Goal: Task Accomplishment & Management: Use online tool/utility

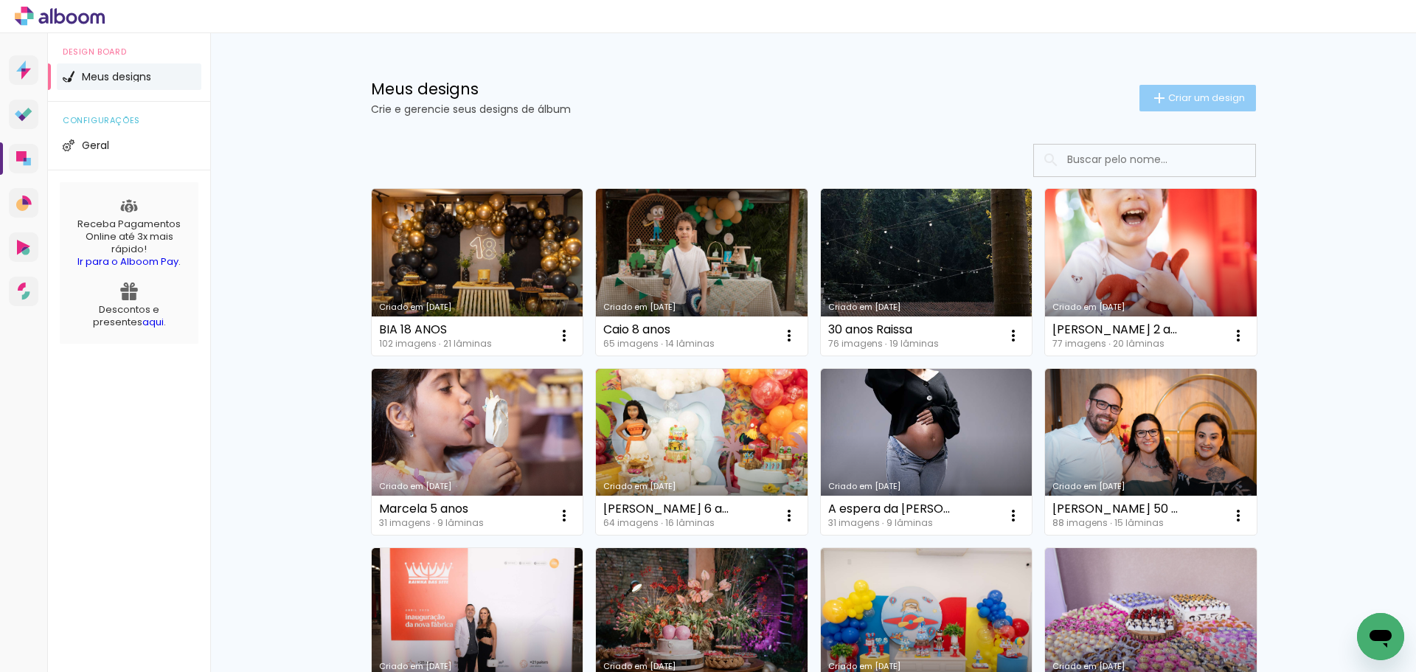
click at [1196, 93] on span "Criar um design" at bounding box center [1206, 98] width 77 height 10
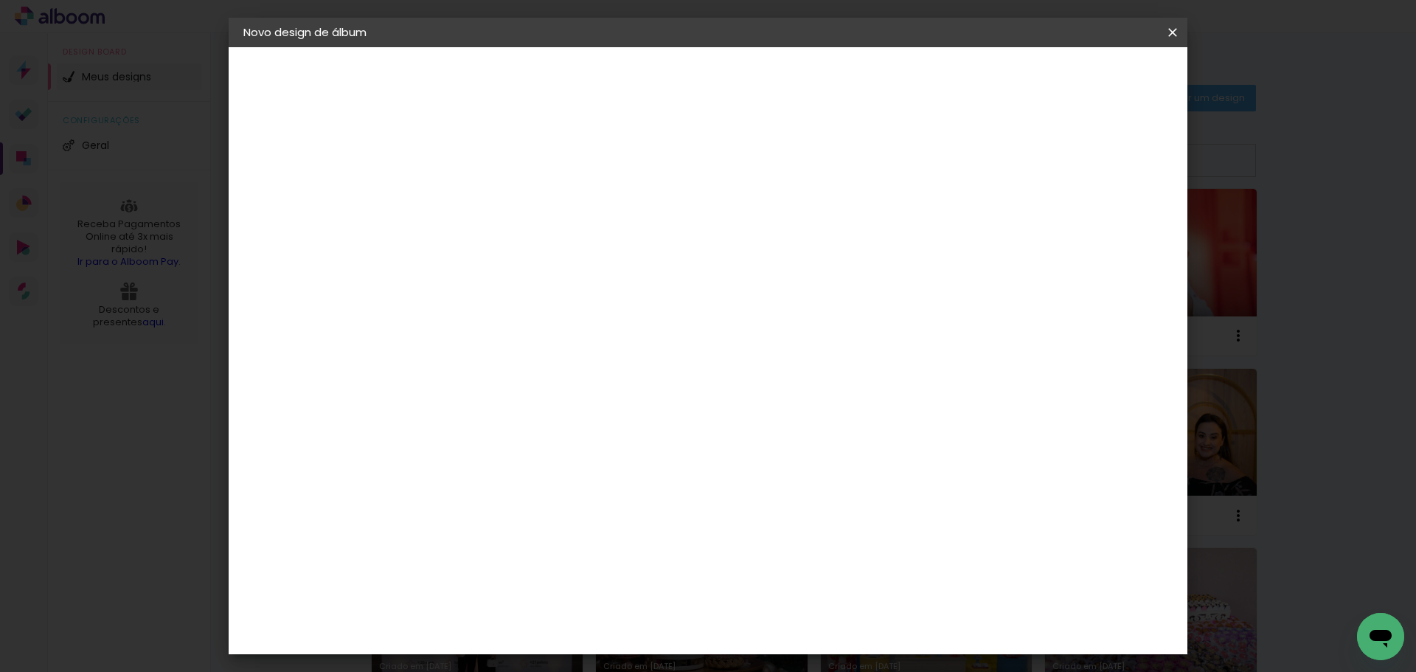
click at [485, 190] on input at bounding box center [485, 198] width 0 height 23
type input "s"
type input "Suelen e [PERSON_NAME]"
type paper-input "Suelen e [PERSON_NAME]"
click at [0, 0] on slot "Avançar" at bounding box center [0, 0] width 0 height 0
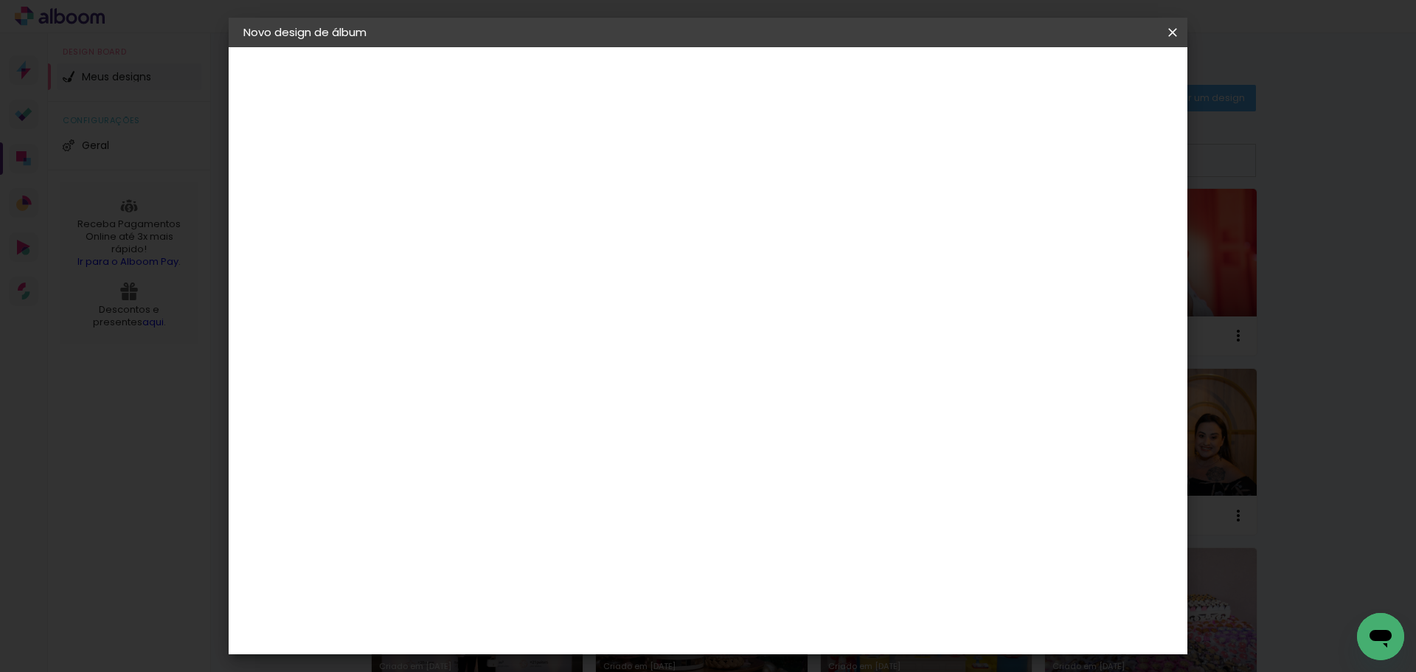
scroll to position [3636, 0]
click at [760, 69] on paper-button "Avançar" at bounding box center [724, 78] width 72 height 25
click at [542, 246] on input "text" at bounding box center [514, 257] width 58 height 23
click at [0, 0] on slot "Padrão" at bounding box center [0, 0] width 0 height 0
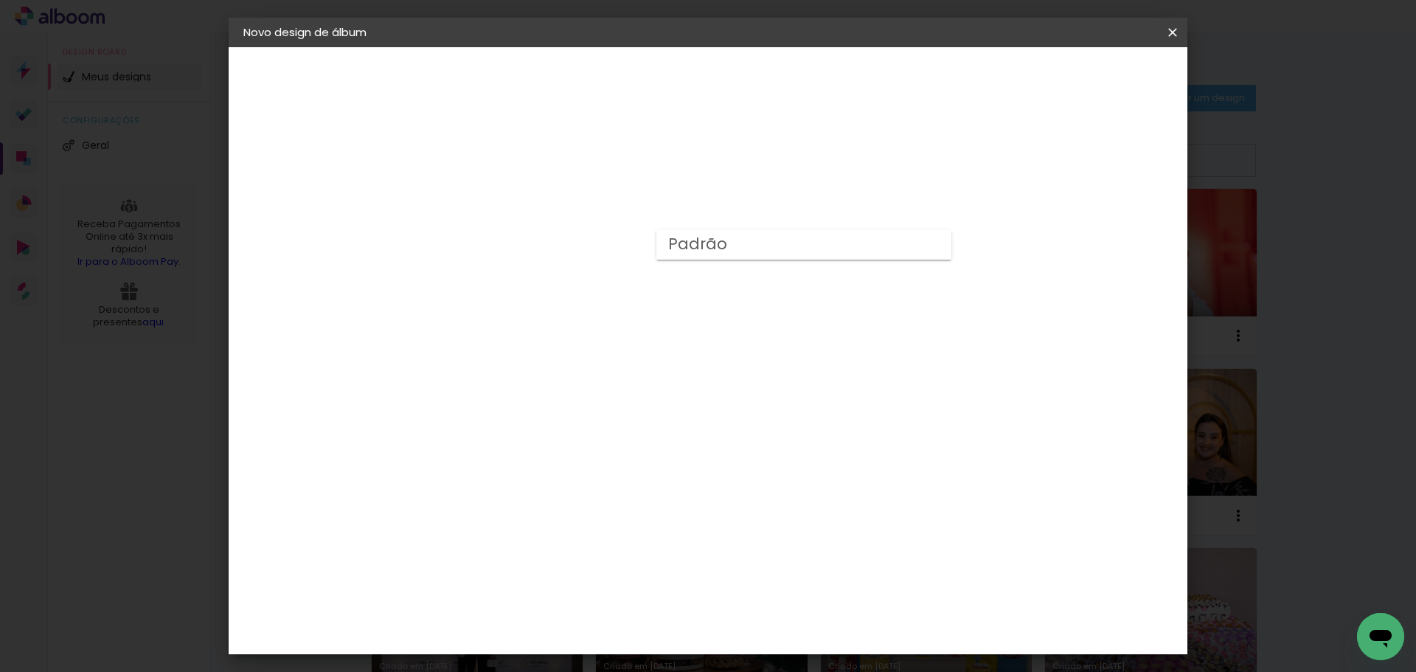
type input "Padrão"
click at [584, 586] on span "30 × 30" at bounding box center [550, 605] width 69 height 39
click at [0, 0] on slot "Avançar" at bounding box center [0, 0] width 0 height 0
click at [1081, 75] on span "Iniciar design" at bounding box center [1046, 78] width 67 height 10
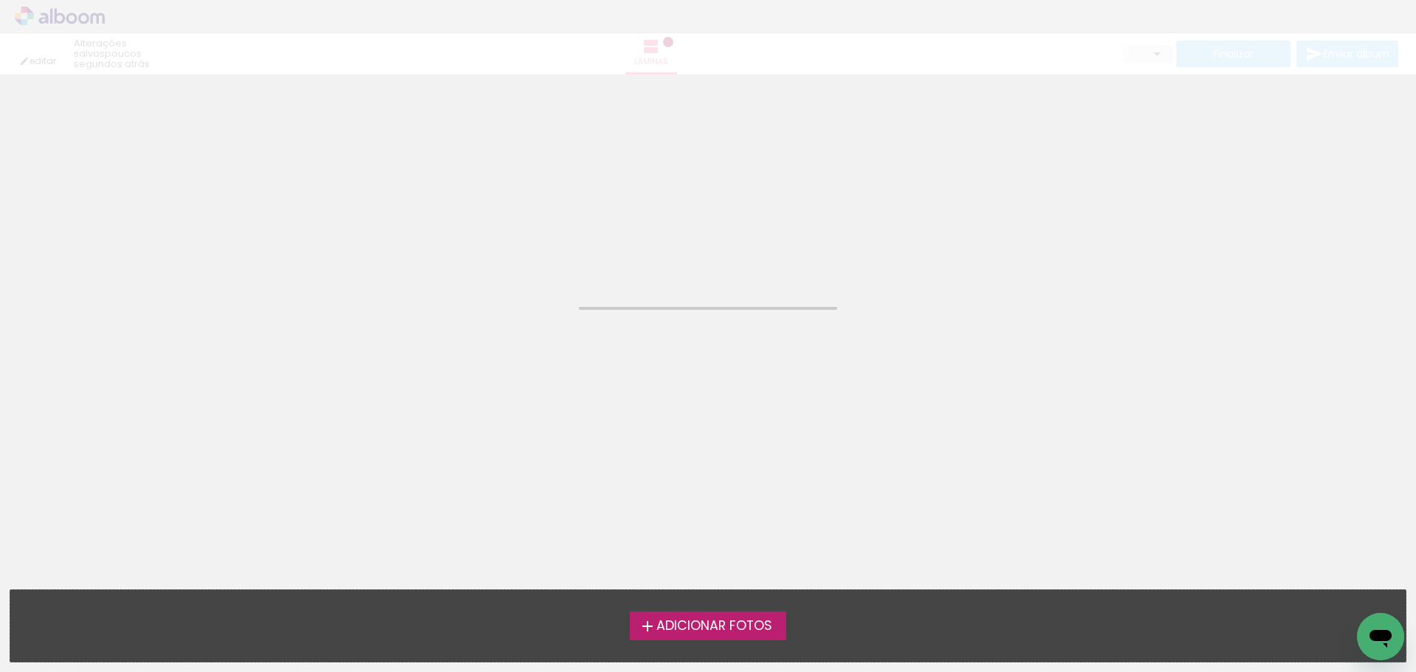
click at [730, 624] on span "Adicionar Fotos" at bounding box center [714, 626] width 116 height 13
click at [0, 0] on input "file" at bounding box center [0, 0] width 0 height 0
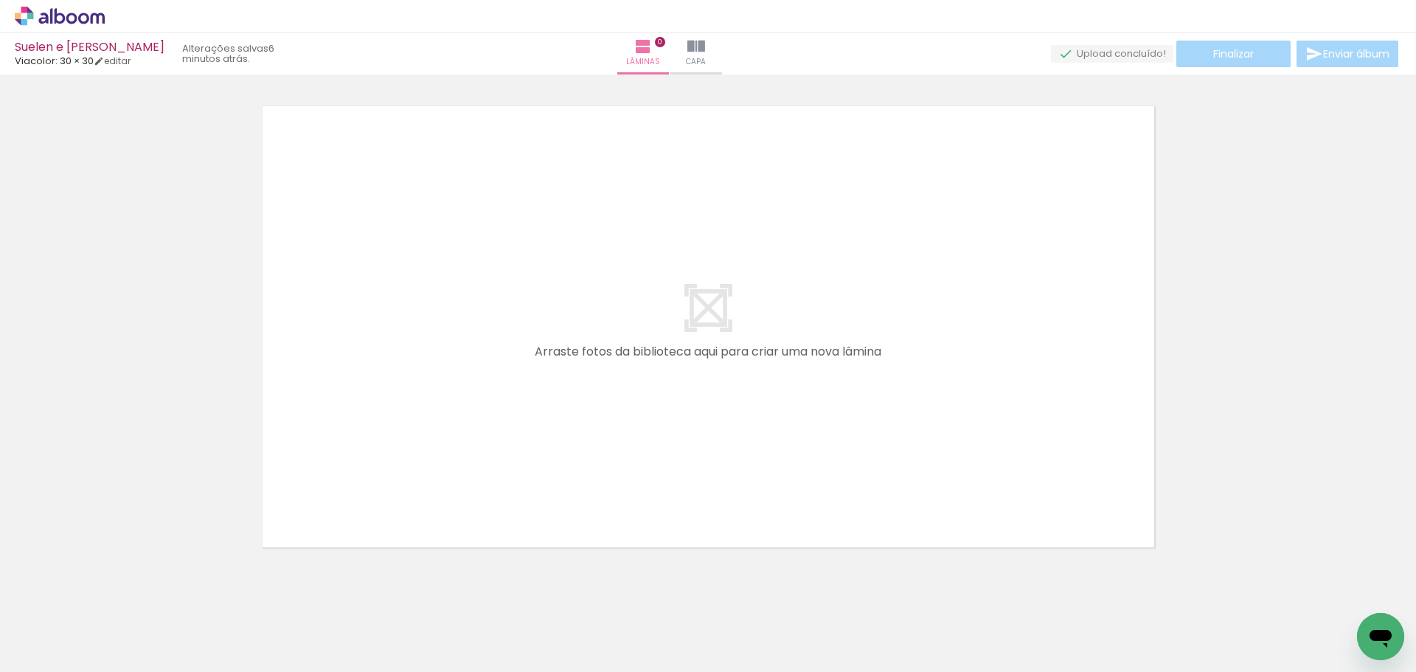
scroll to position [0, 4335]
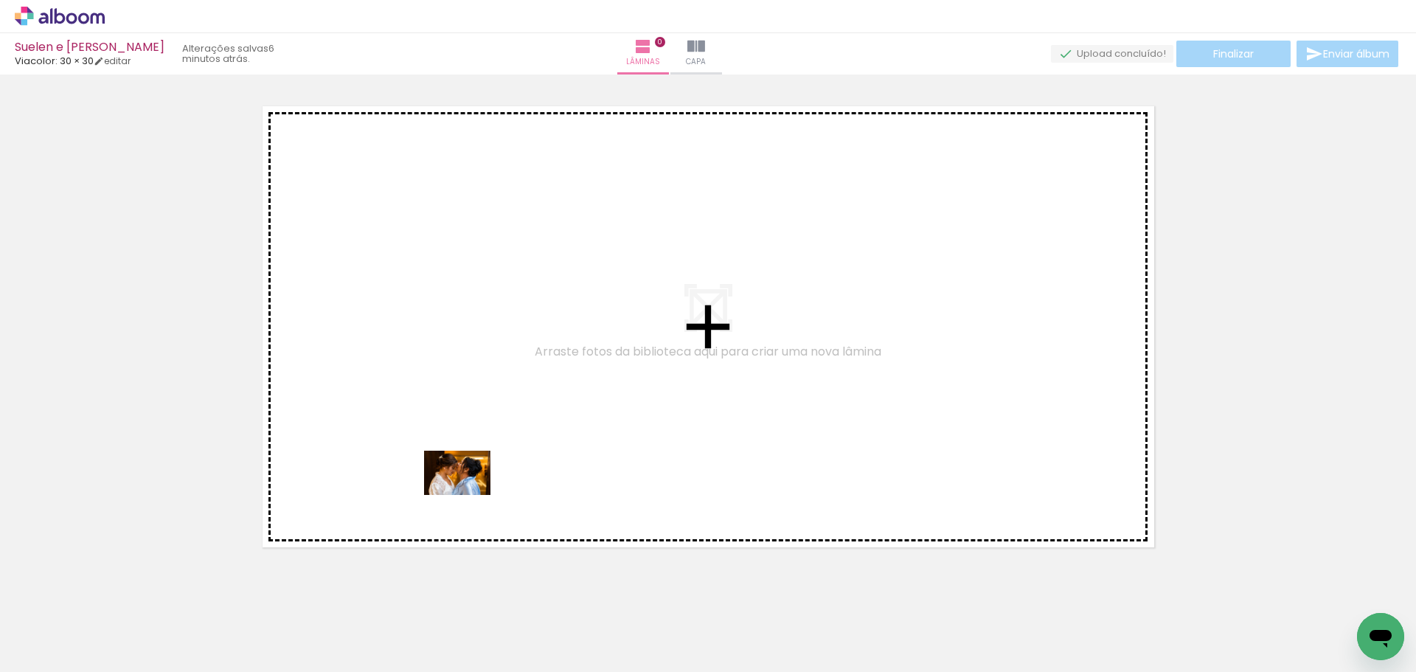
drag, startPoint x: 287, startPoint y: 628, endPoint x: 441, endPoint y: 512, distance: 193.3
click at [470, 493] on quentale-workspace at bounding box center [708, 336] width 1416 height 672
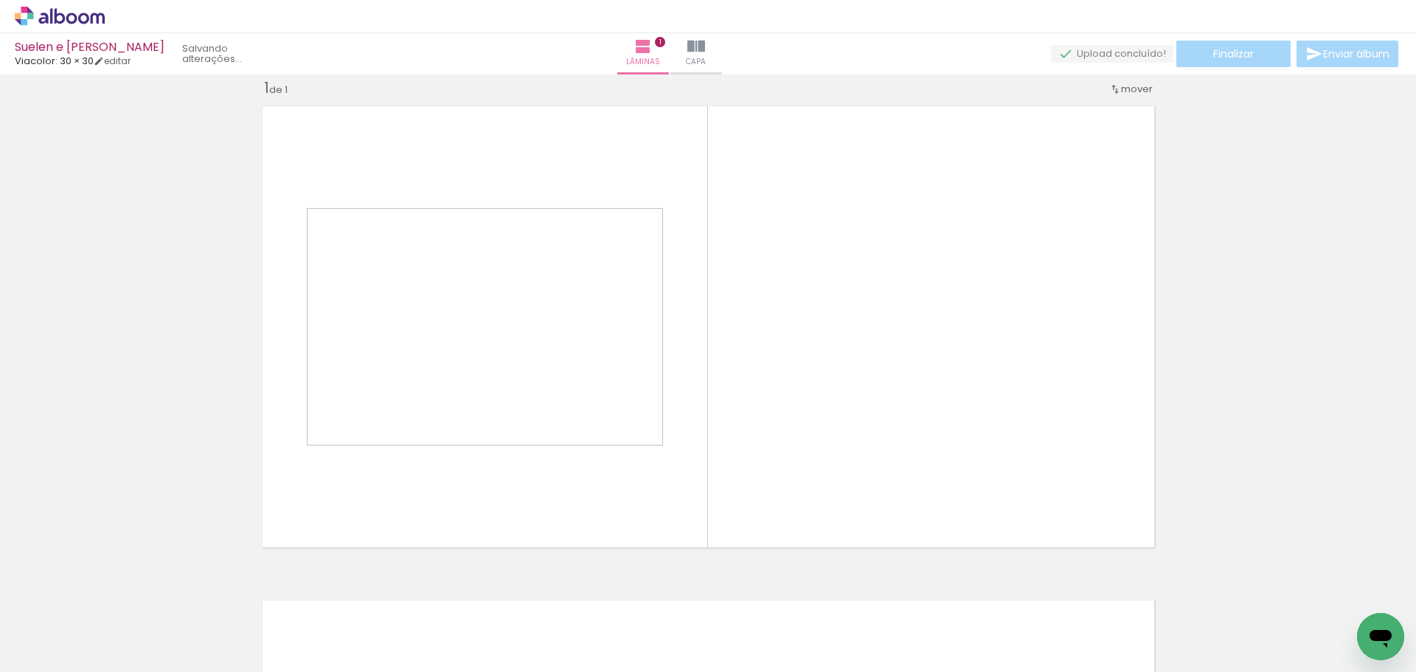
scroll to position [19, 0]
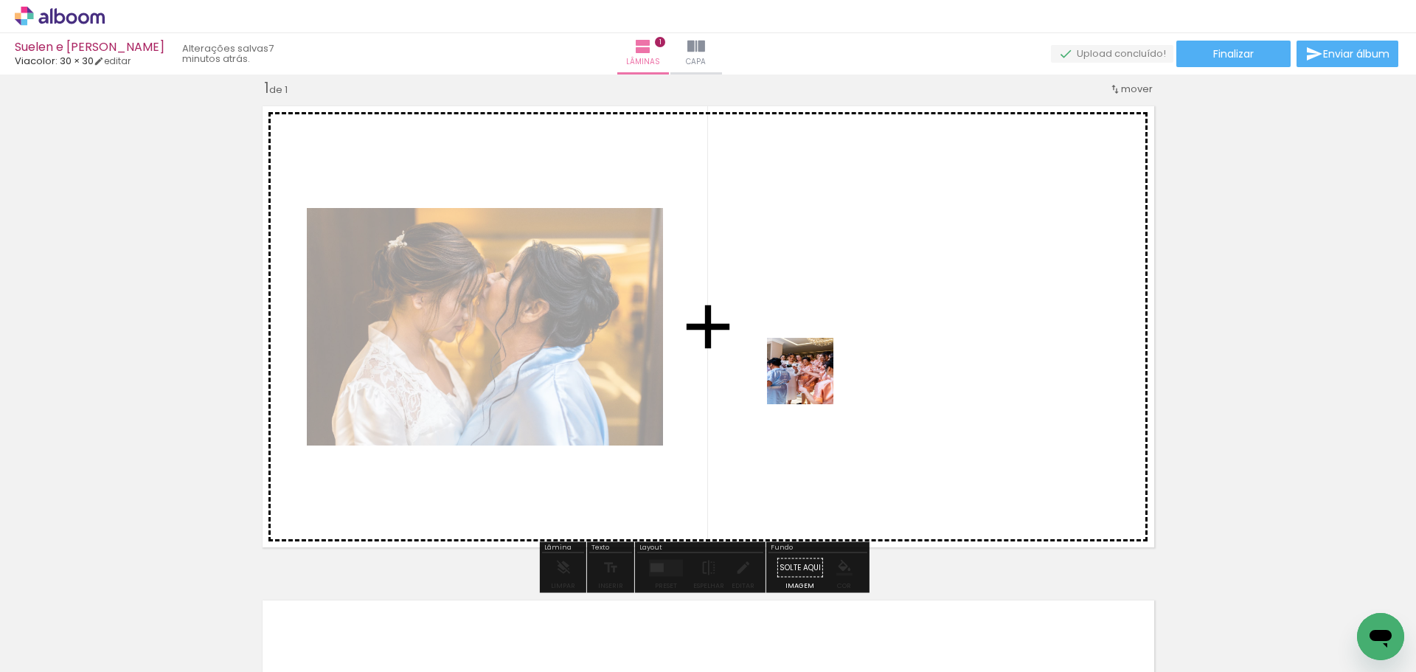
drag, startPoint x: 355, startPoint y: 632, endPoint x: 887, endPoint y: 325, distance: 614.6
click at [887, 325] on quentale-workspace at bounding box center [708, 336] width 1416 height 672
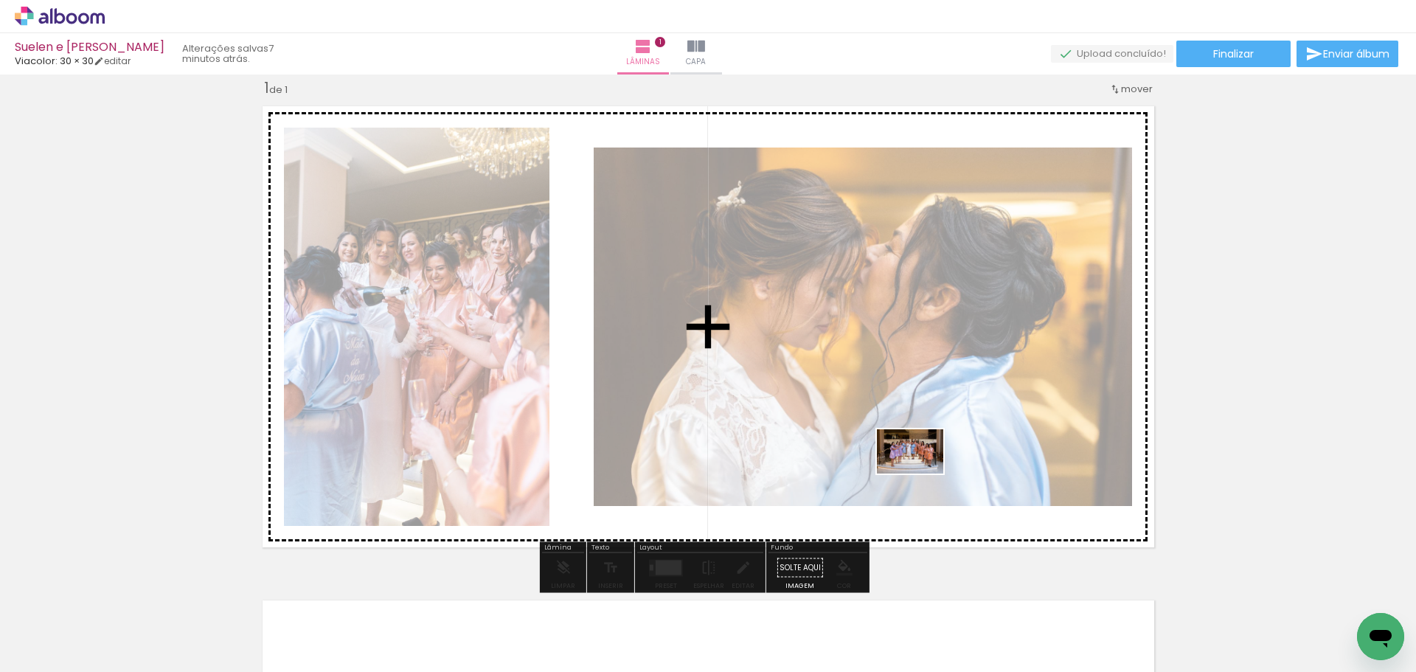
drag, startPoint x: 451, startPoint y: 640, endPoint x: 929, endPoint y: 474, distance: 506.0
click at [929, 474] on quentale-workspace at bounding box center [708, 336] width 1416 height 672
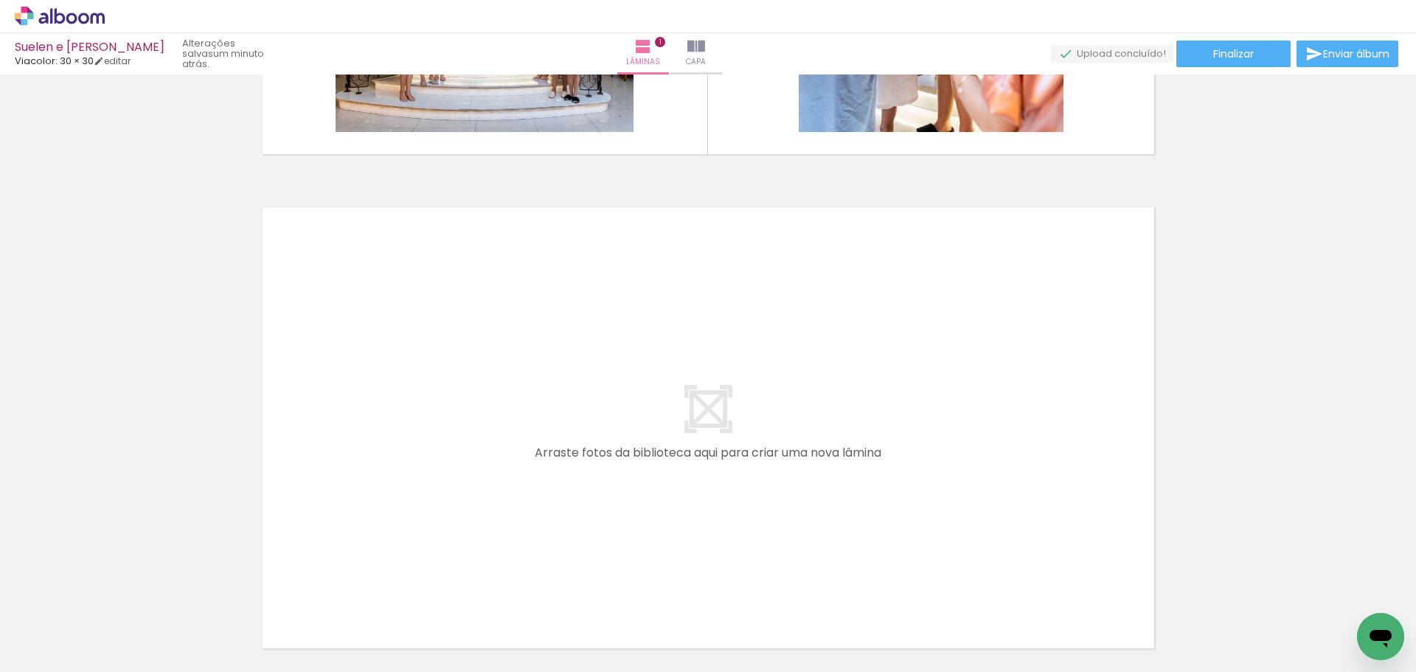
scroll to position [0, 4443]
drag, startPoint x: 665, startPoint y: 645, endPoint x: 689, endPoint y: 631, distance: 27.8
click at [685, 631] on div at bounding box center [661, 622] width 49 height 73
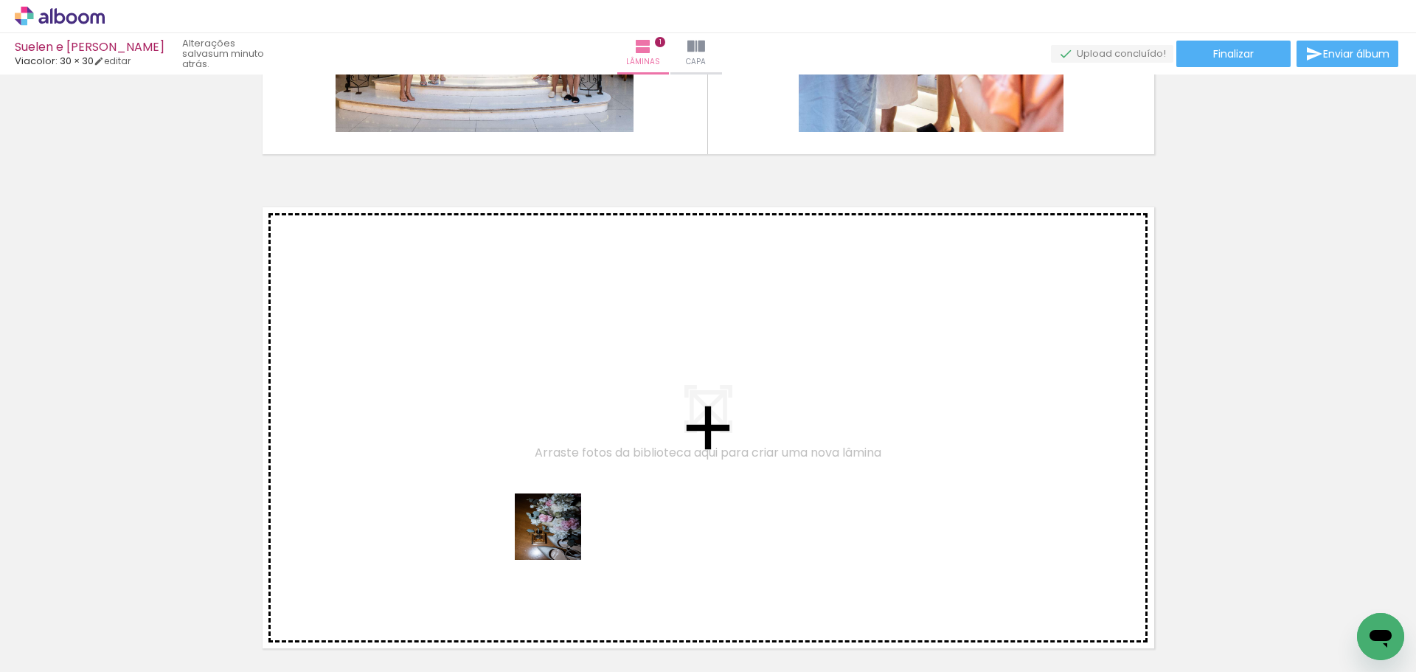
drag, startPoint x: 591, startPoint y: 645, endPoint x: 527, endPoint y: 468, distance: 188.7
click at [527, 468] on quentale-workspace at bounding box center [708, 336] width 1416 height 672
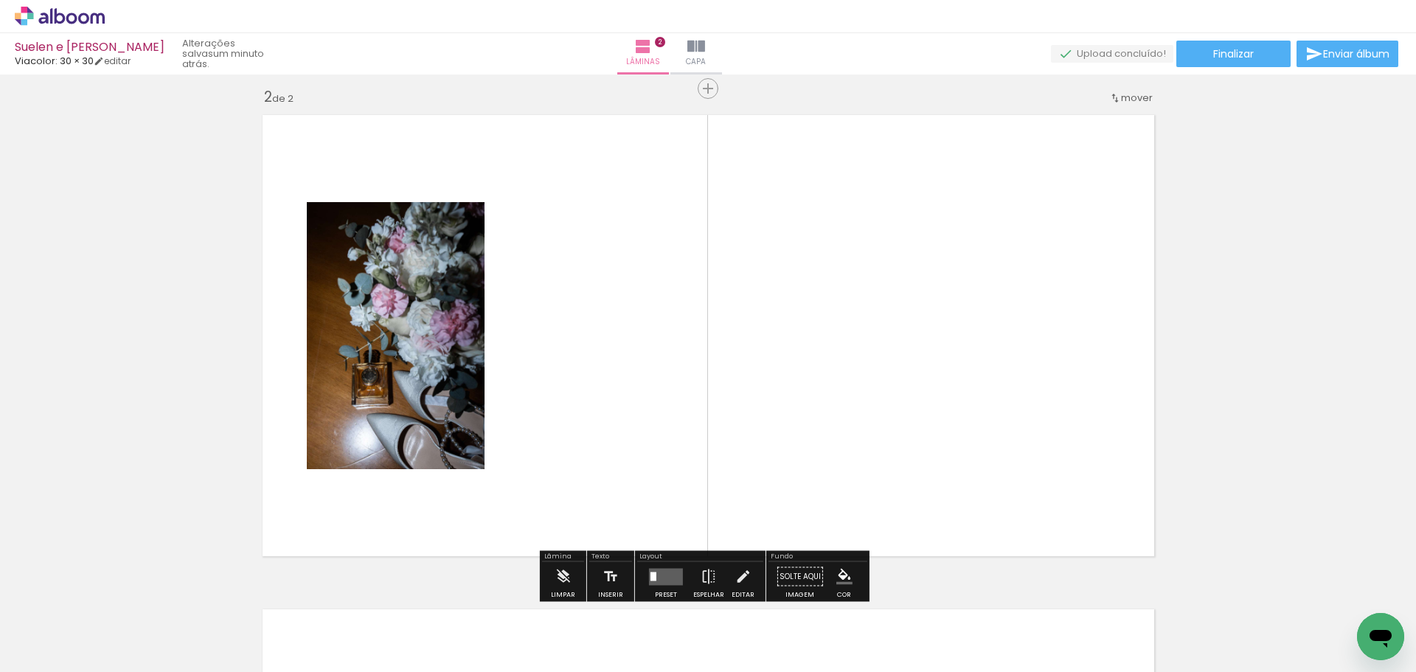
scroll to position [513, 0]
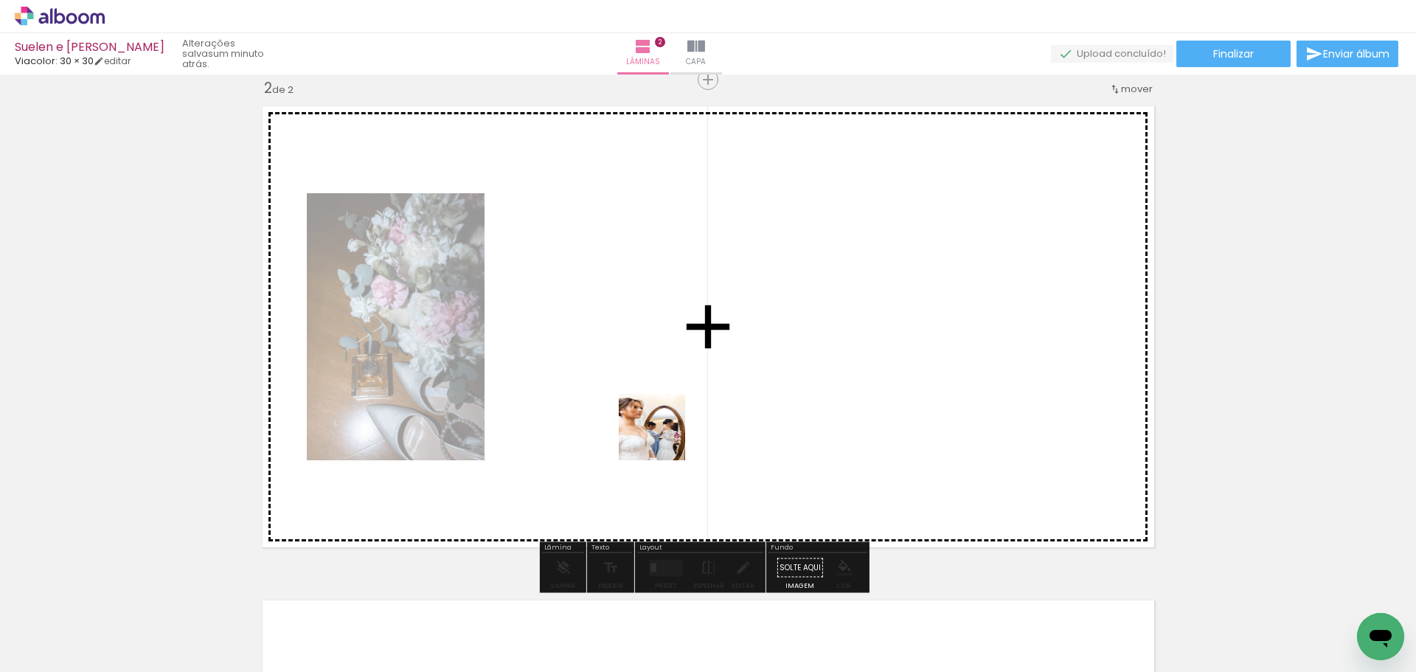
drag, startPoint x: 676, startPoint y: 631, endPoint x: 663, endPoint y: 404, distance: 226.8
click at [663, 406] on quentale-workspace at bounding box center [708, 336] width 1416 height 672
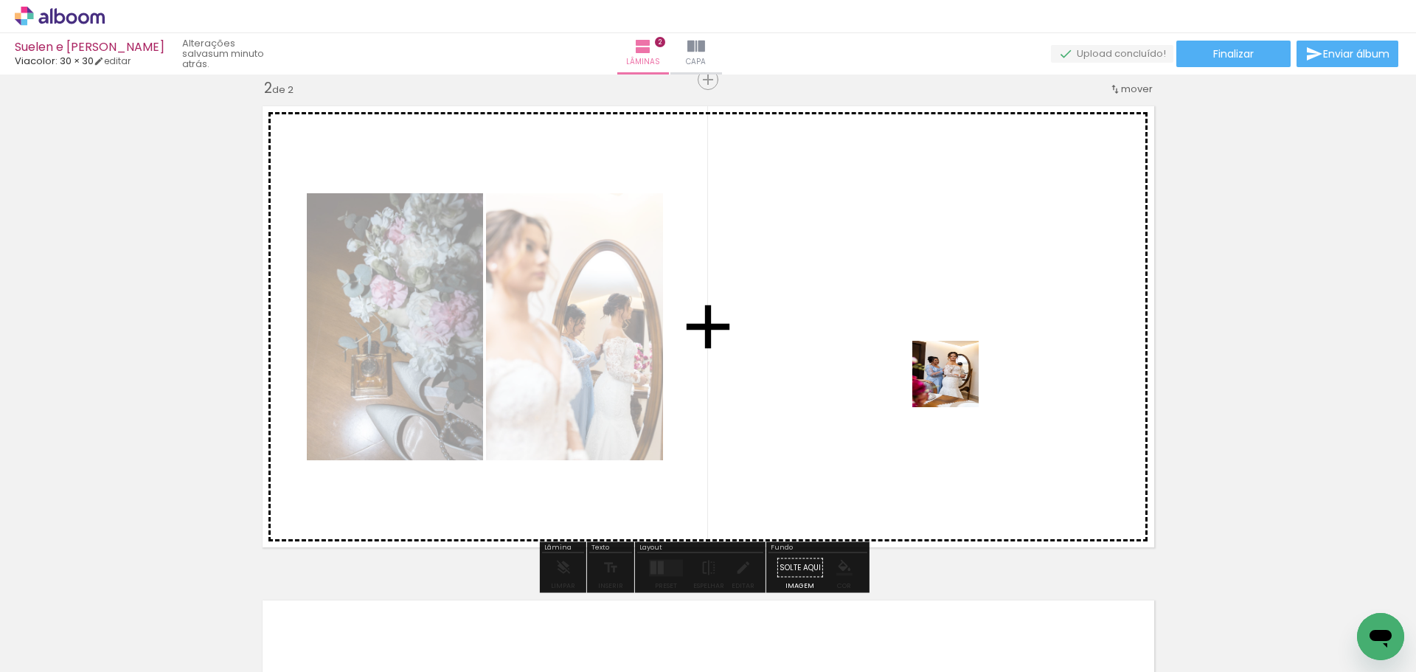
drag, startPoint x: 755, startPoint y: 620, endPoint x: 965, endPoint y: 378, distance: 320.5
click at [963, 380] on quentale-workspace at bounding box center [708, 336] width 1416 height 672
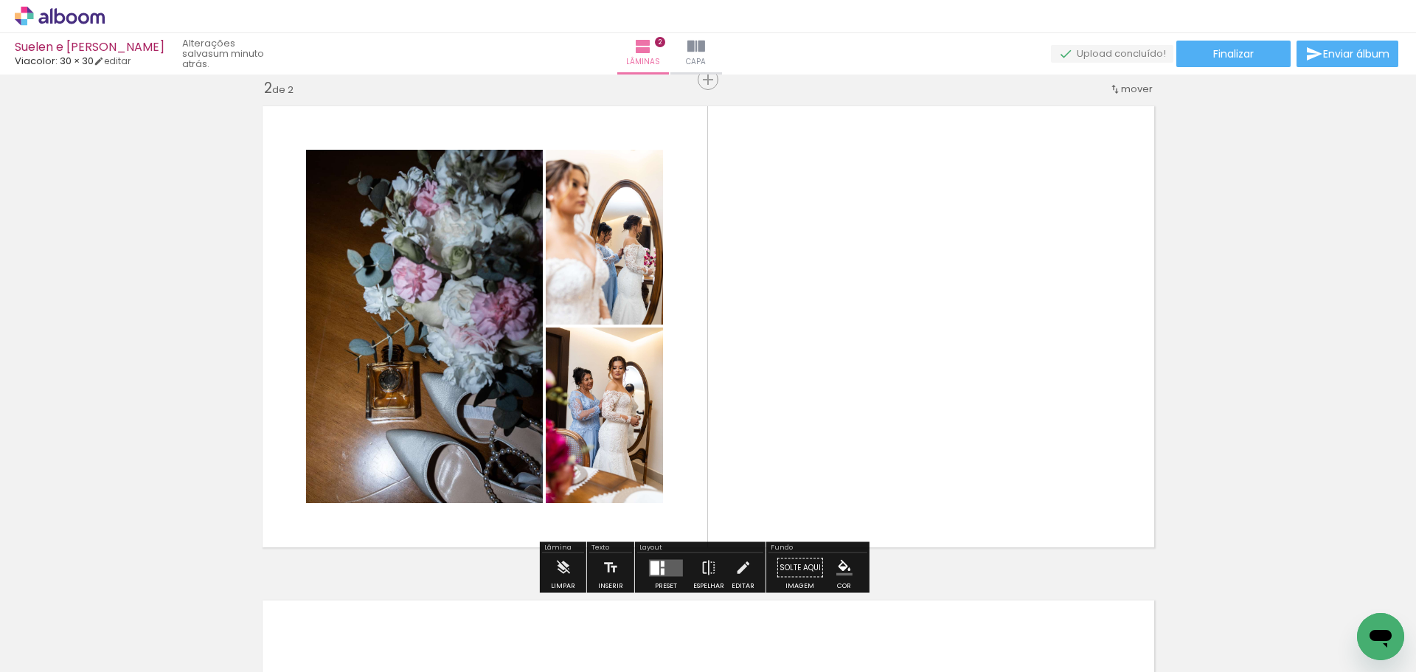
click at [656, 566] on quentale-layouter at bounding box center [666, 567] width 34 height 17
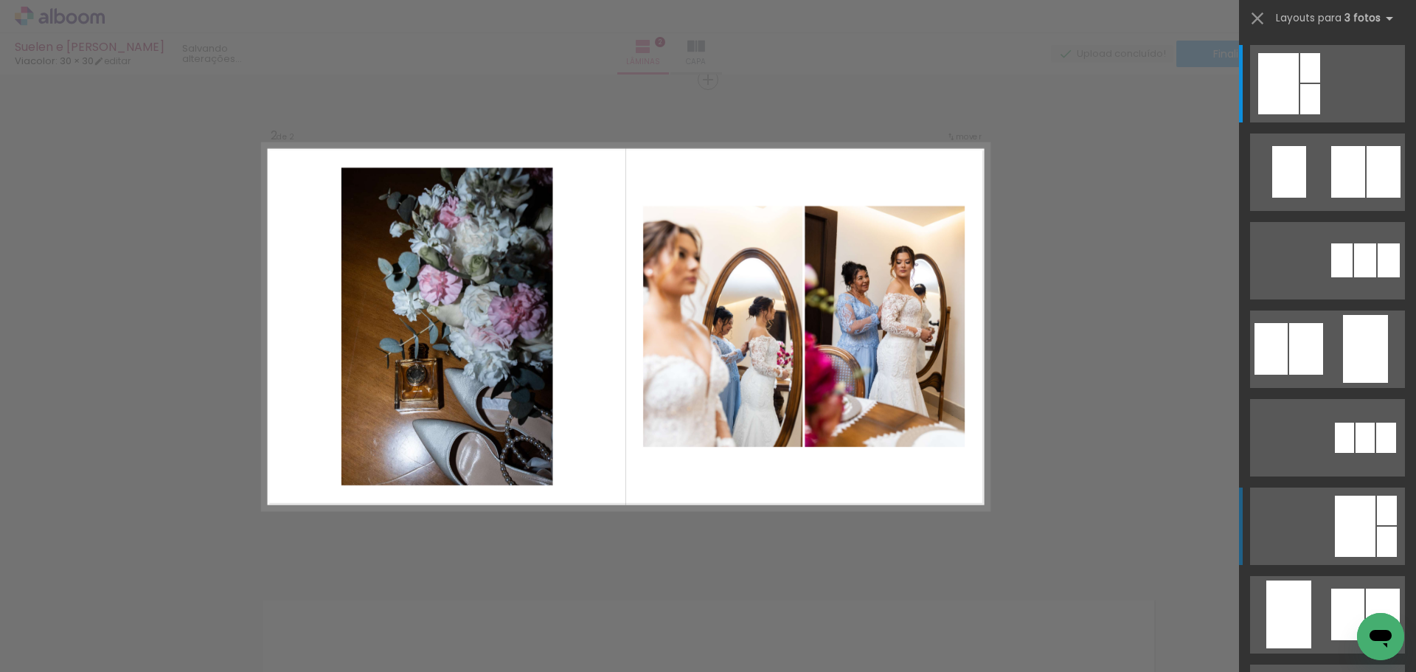
scroll to position [197, 0]
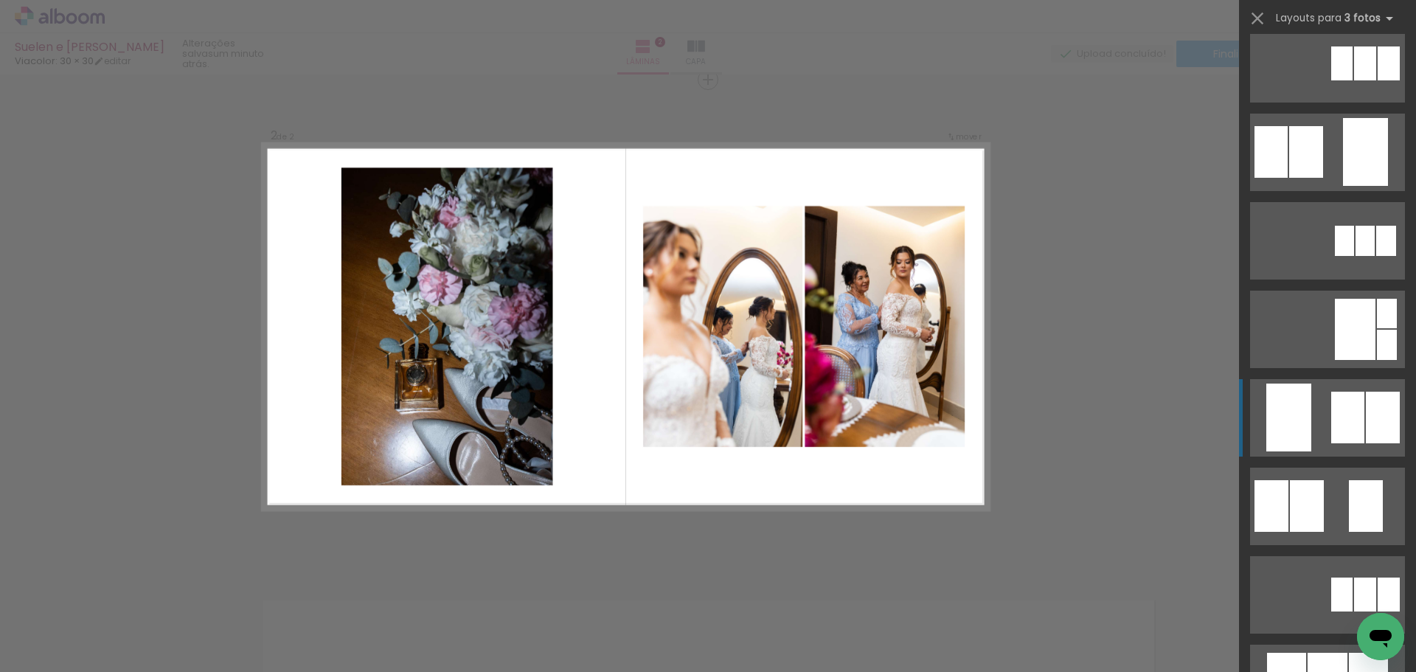
click at [1348, 423] on div at bounding box center [1347, 418] width 33 height 52
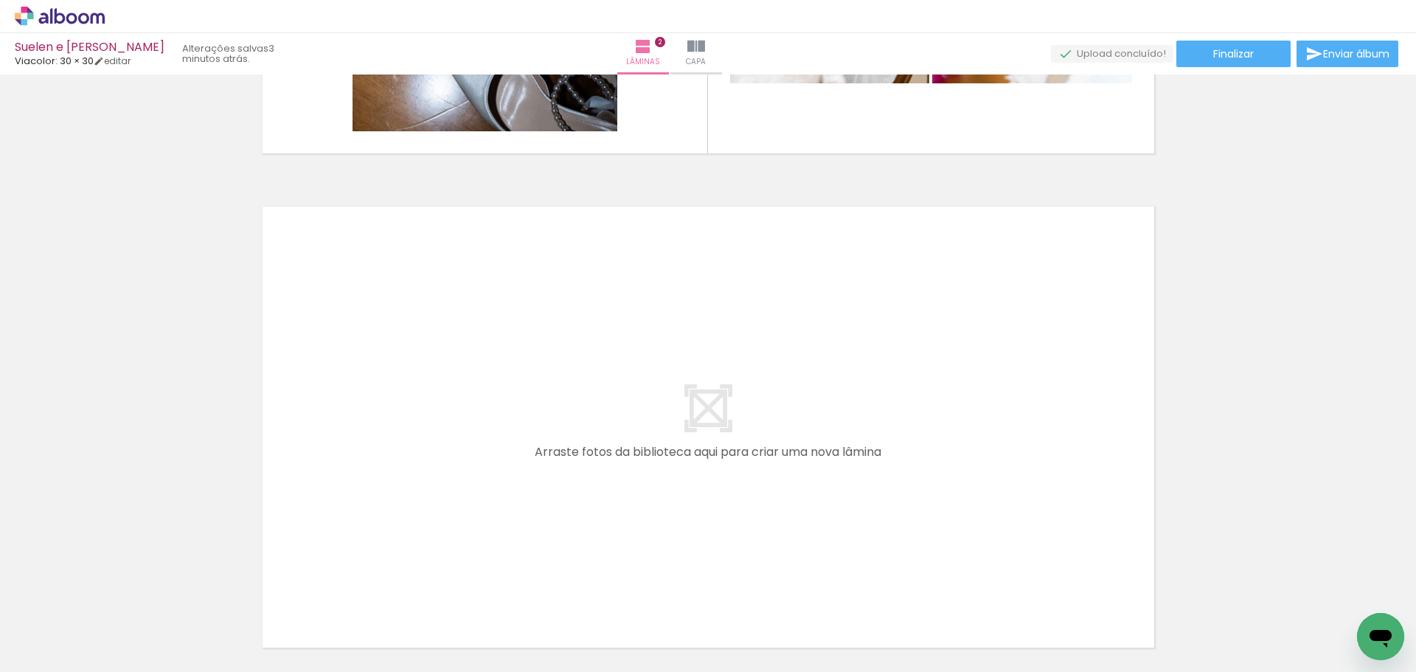
scroll to position [0, 4641]
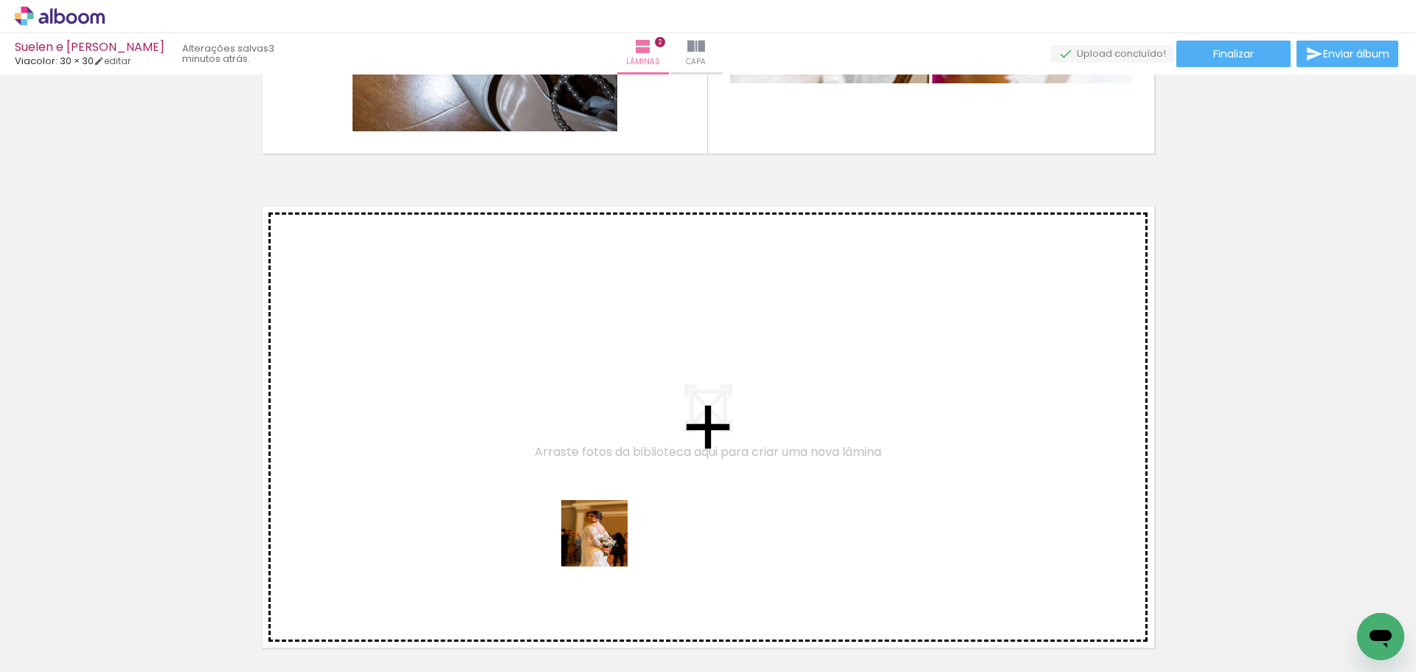
drag, startPoint x: 633, startPoint y: 627, endPoint x: 567, endPoint y: 471, distance: 168.9
click at [567, 471] on quentale-workspace at bounding box center [708, 336] width 1416 height 672
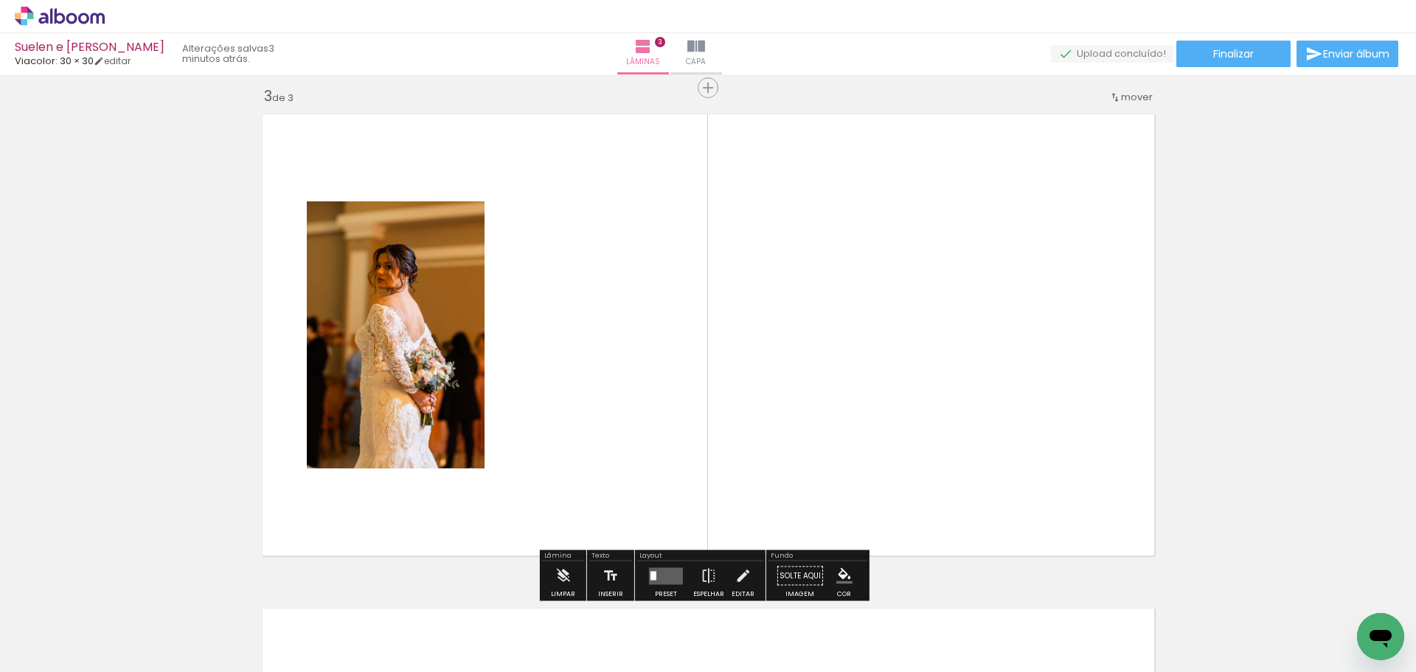
scroll to position [1008, 0]
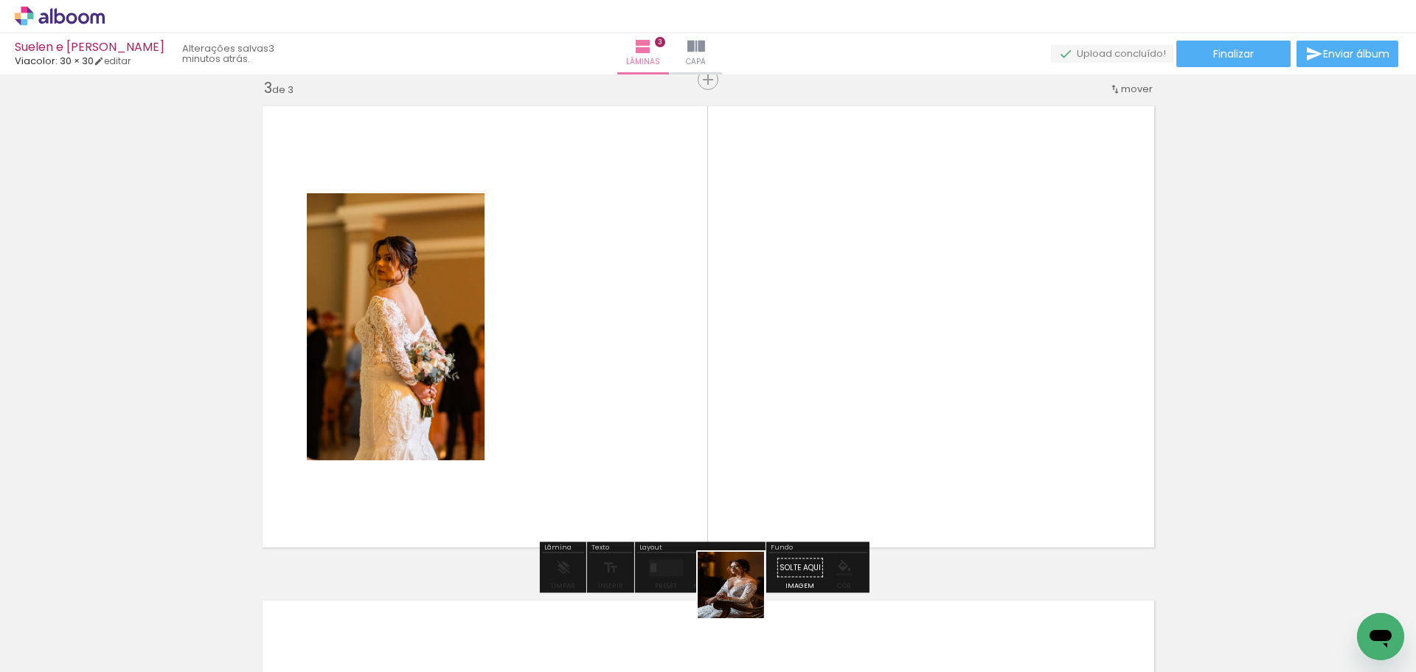
drag, startPoint x: 742, startPoint y: 596, endPoint x: 952, endPoint y: 384, distance: 298.3
click at [952, 384] on quentale-workspace at bounding box center [708, 336] width 1416 height 672
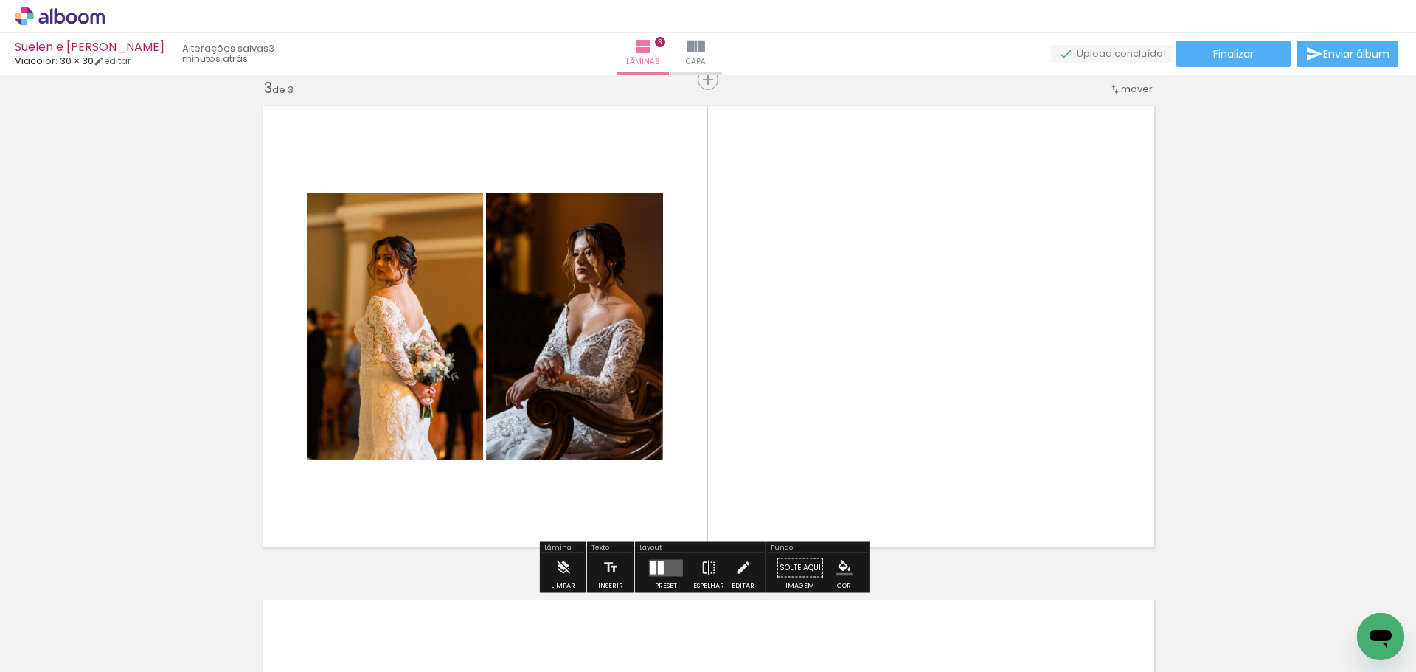
click at [659, 564] on div at bounding box center [661, 567] width 6 height 13
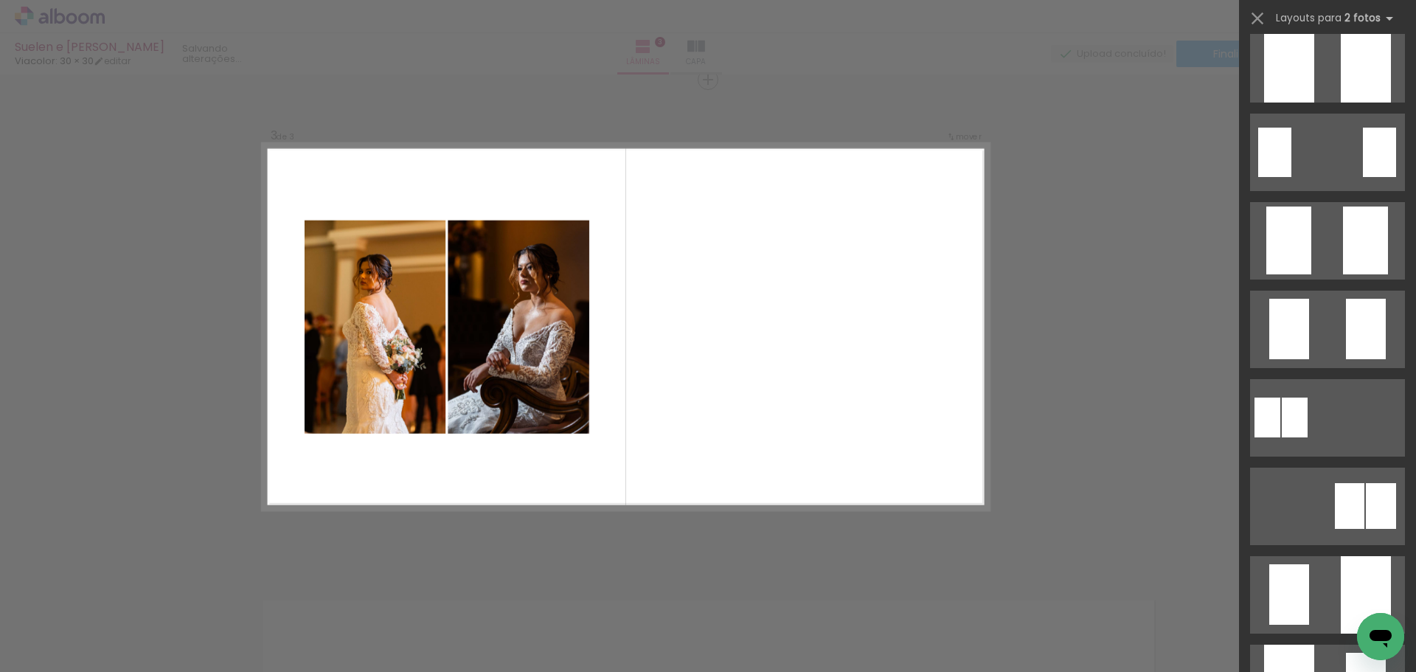
scroll to position [0, 0]
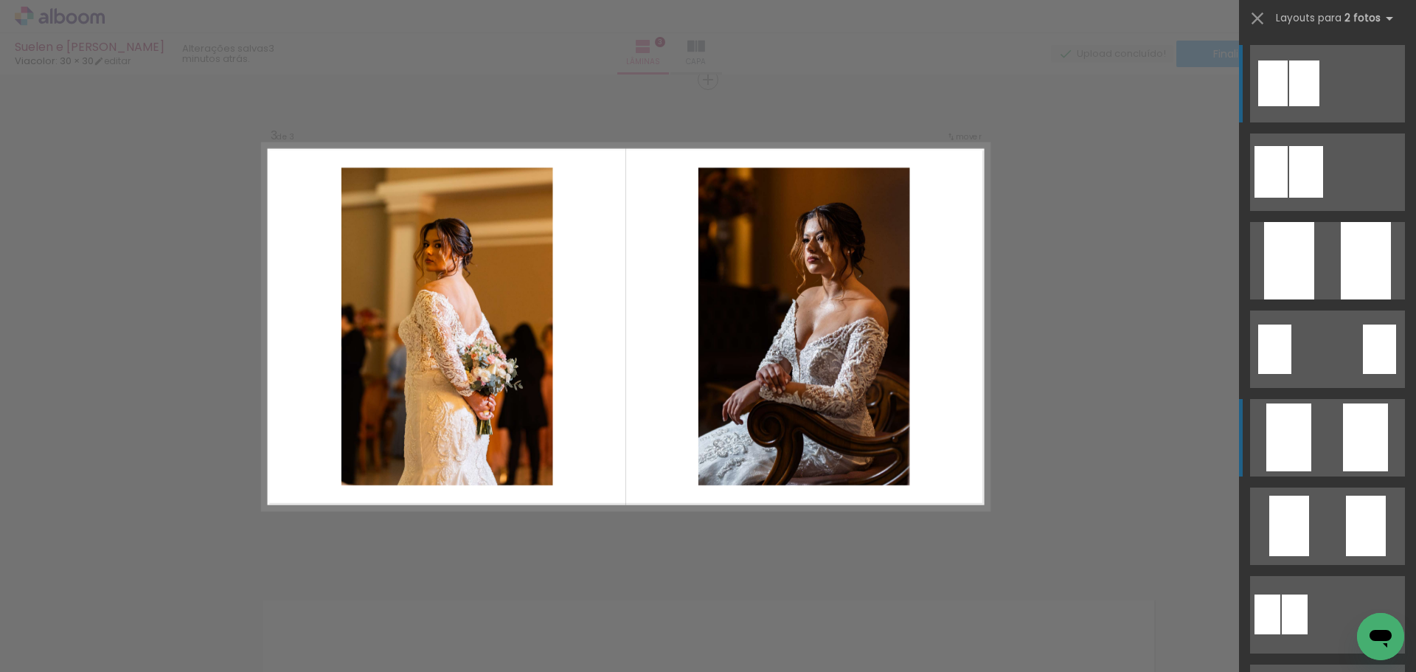
click at [1311, 441] on quentale-layouter at bounding box center [1327, 437] width 155 height 77
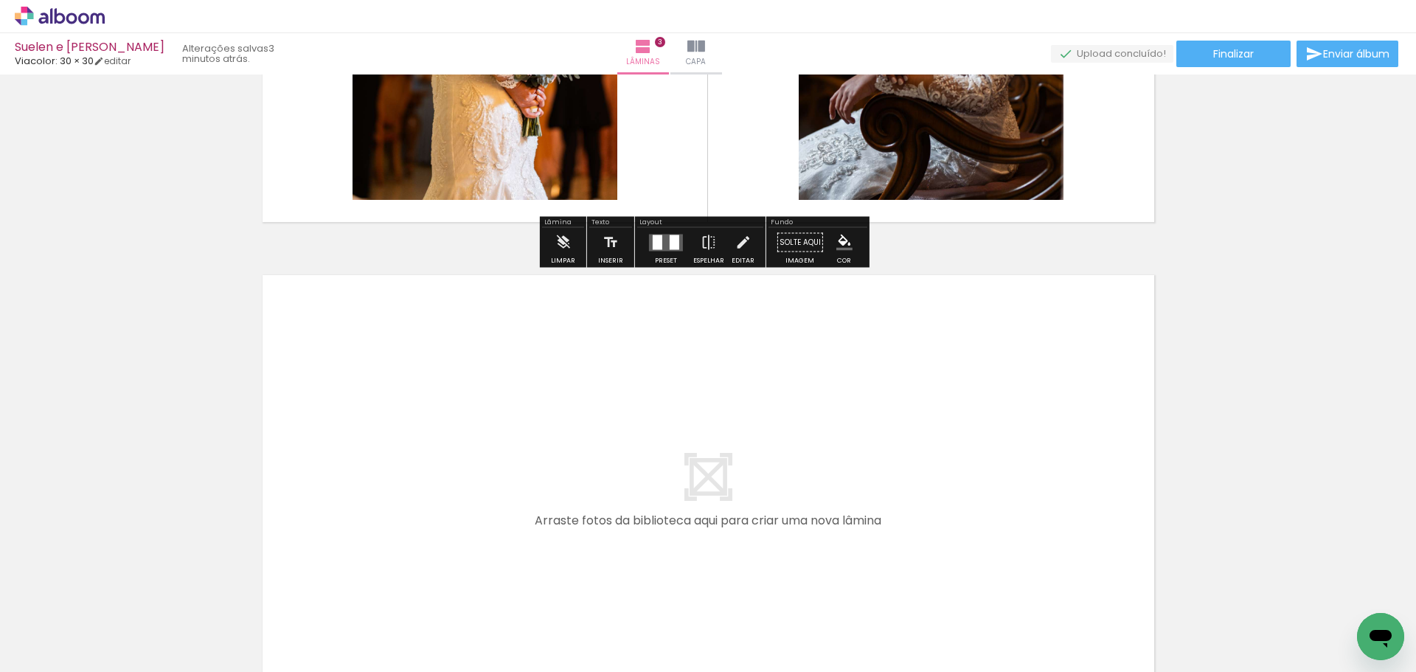
scroll to position [1401, 0]
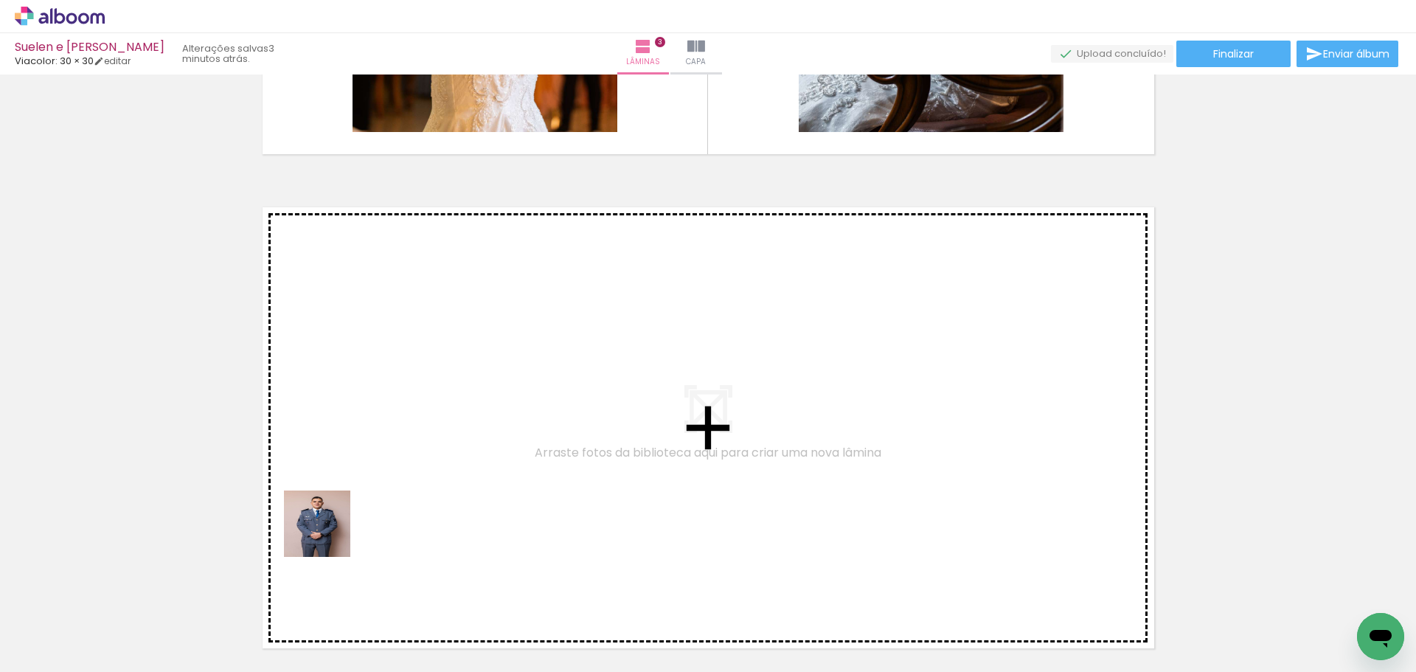
drag, startPoint x: 229, startPoint y: 631, endPoint x: 331, endPoint y: 529, distance: 145.0
click at [331, 529] on quentale-workspace at bounding box center [708, 336] width 1416 height 672
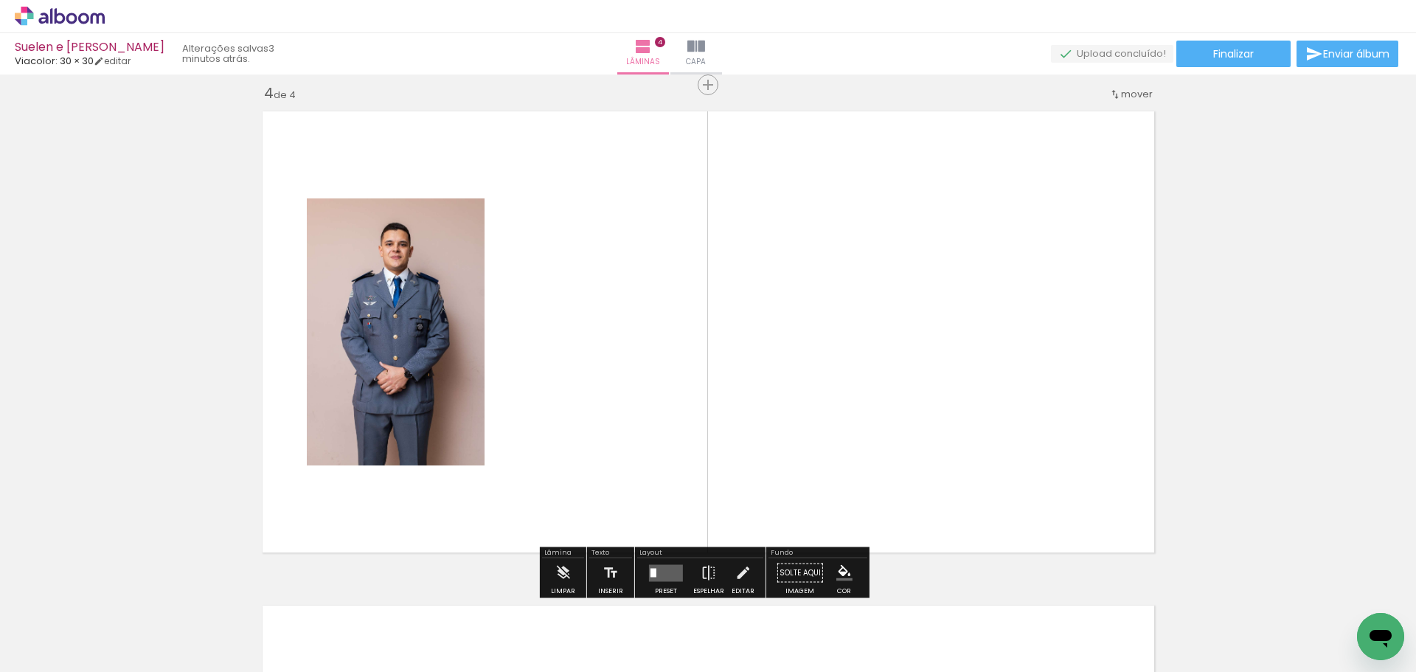
scroll to position [1502, 0]
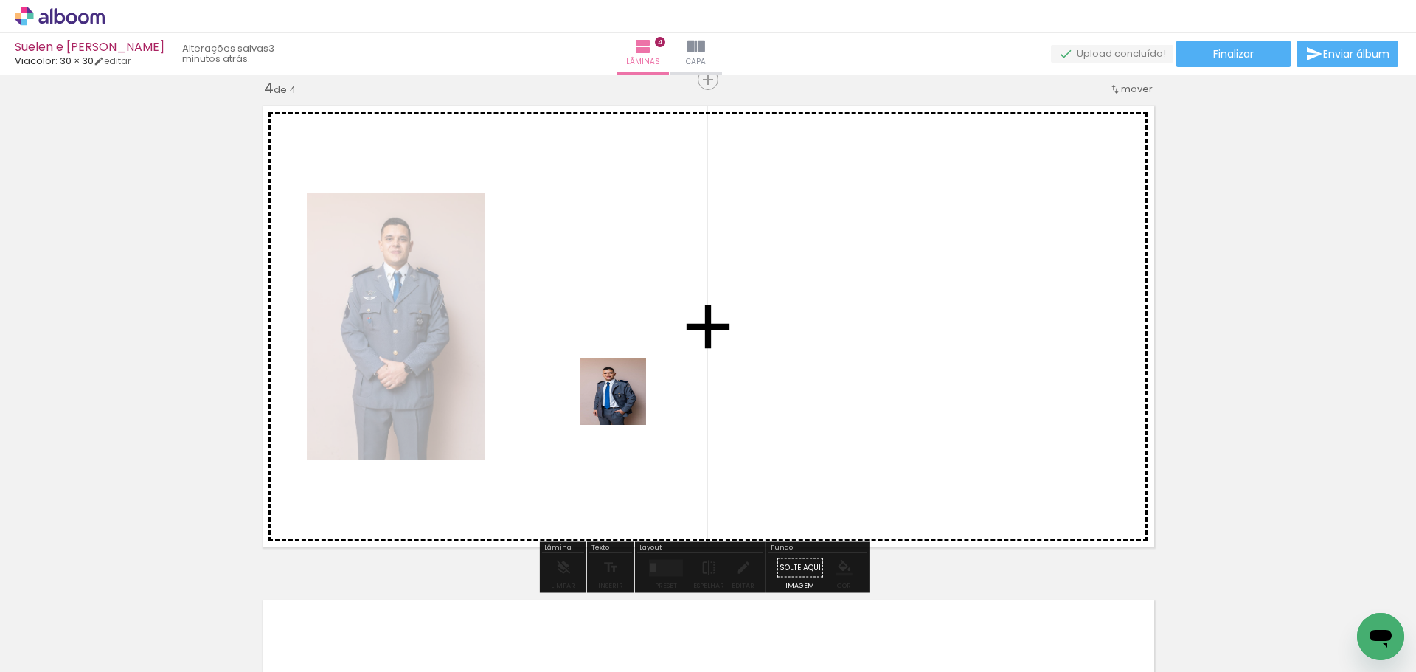
drag, startPoint x: 305, startPoint y: 637, endPoint x: 656, endPoint y: 380, distance: 435.4
click at [656, 380] on quentale-workspace at bounding box center [708, 336] width 1416 height 672
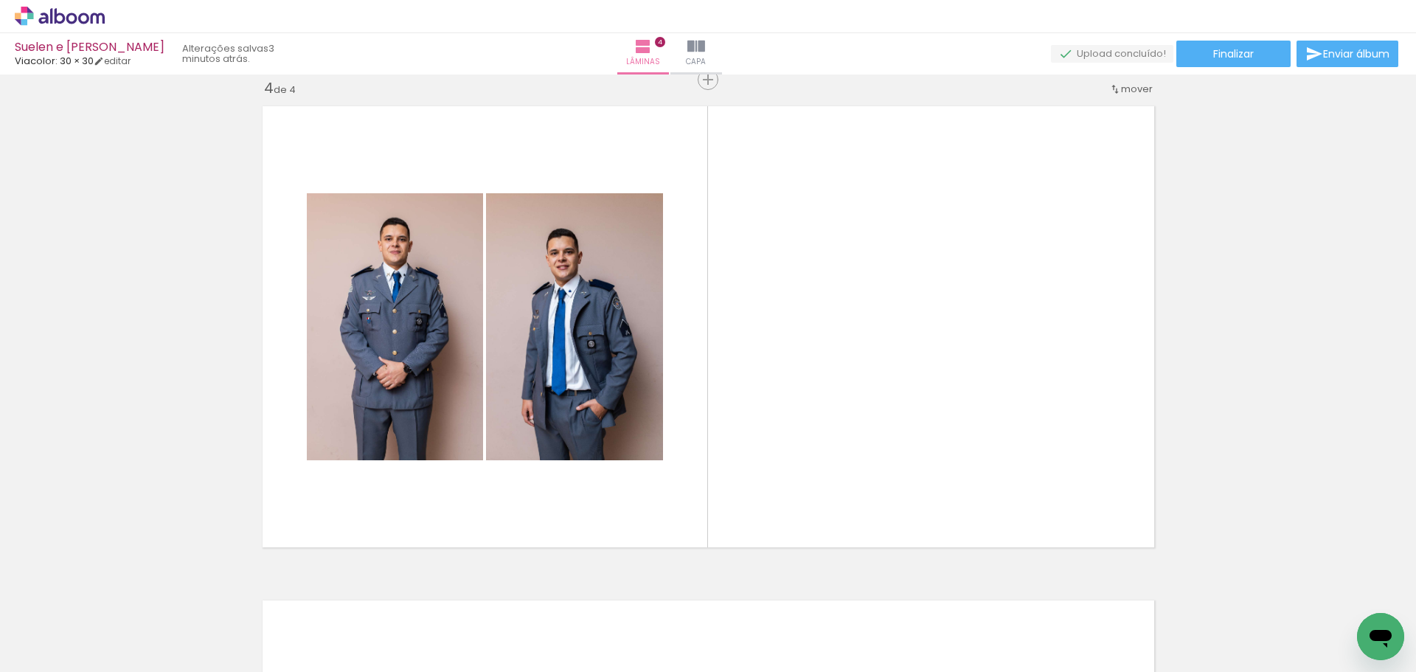
scroll to position [0, 4781]
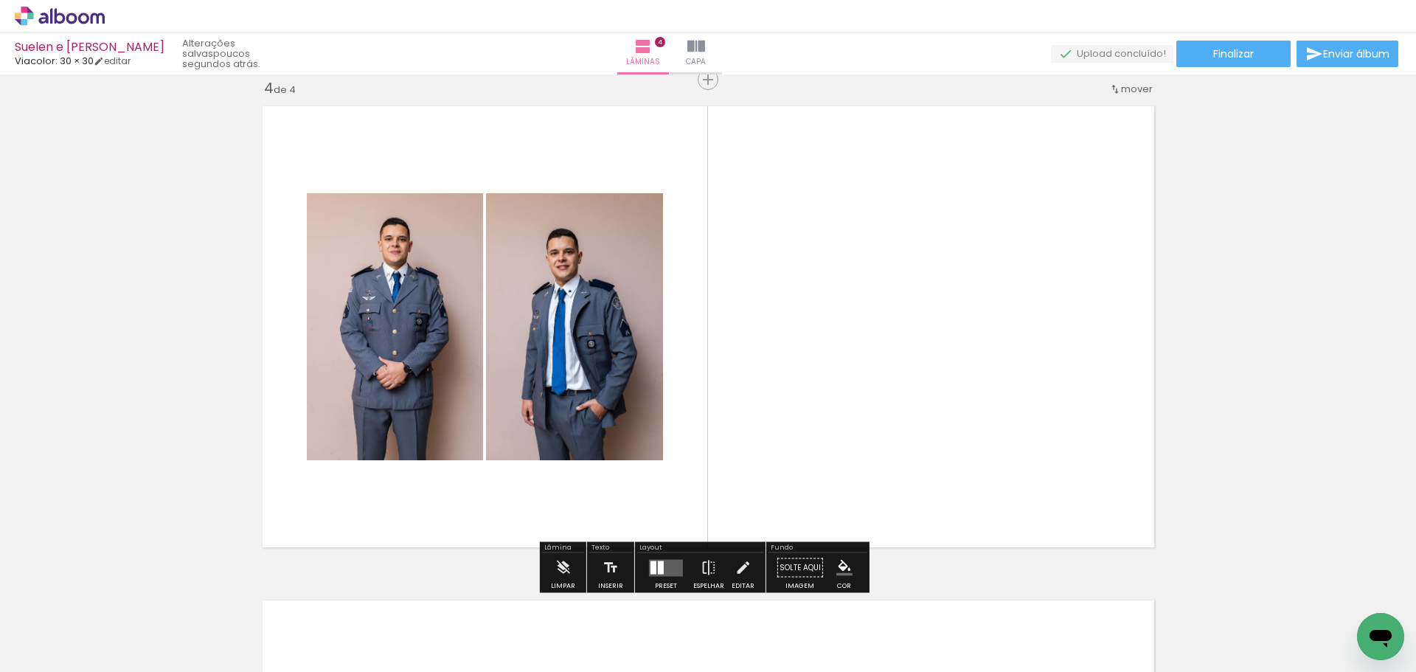
drag, startPoint x: 655, startPoint y: 569, endPoint x: 679, endPoint y: 560, distance: 25.5
click at [658, 570] on div at bounding box center [661, 567] width 6 height 13
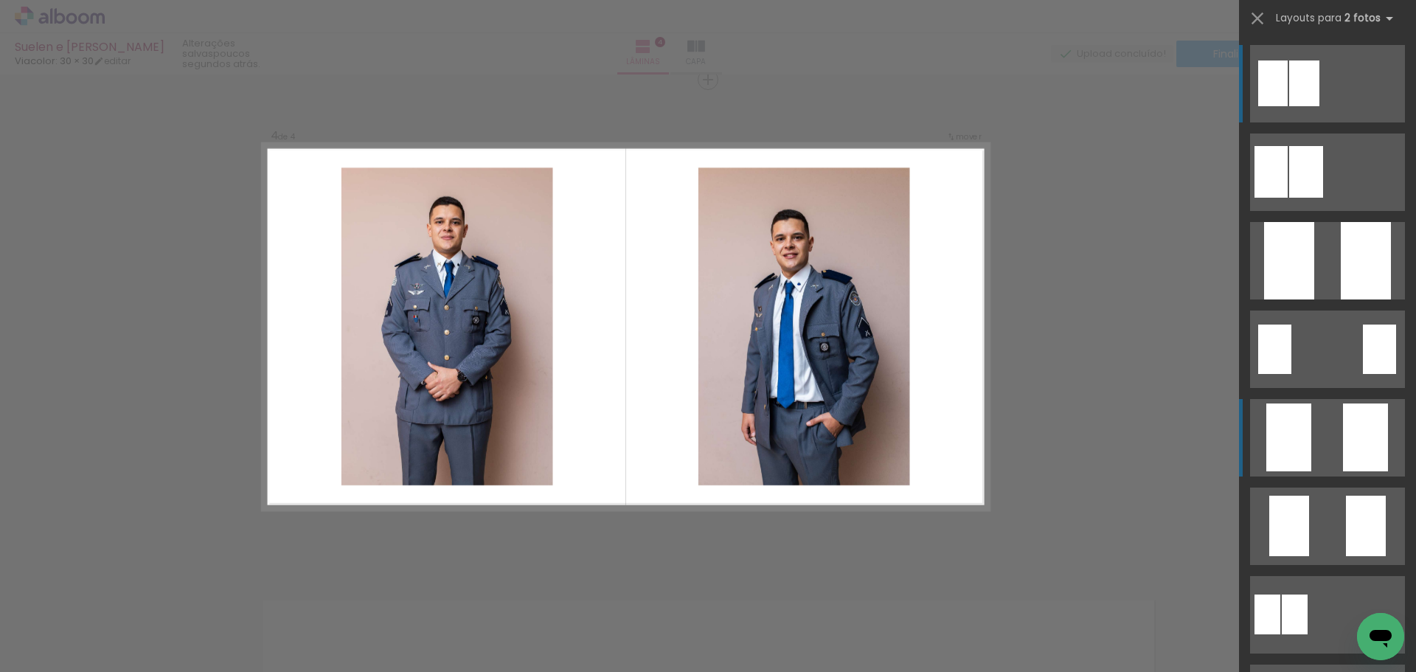
click at [1277, 442] on div at bounding box center [1288, 437] width 45 height 68
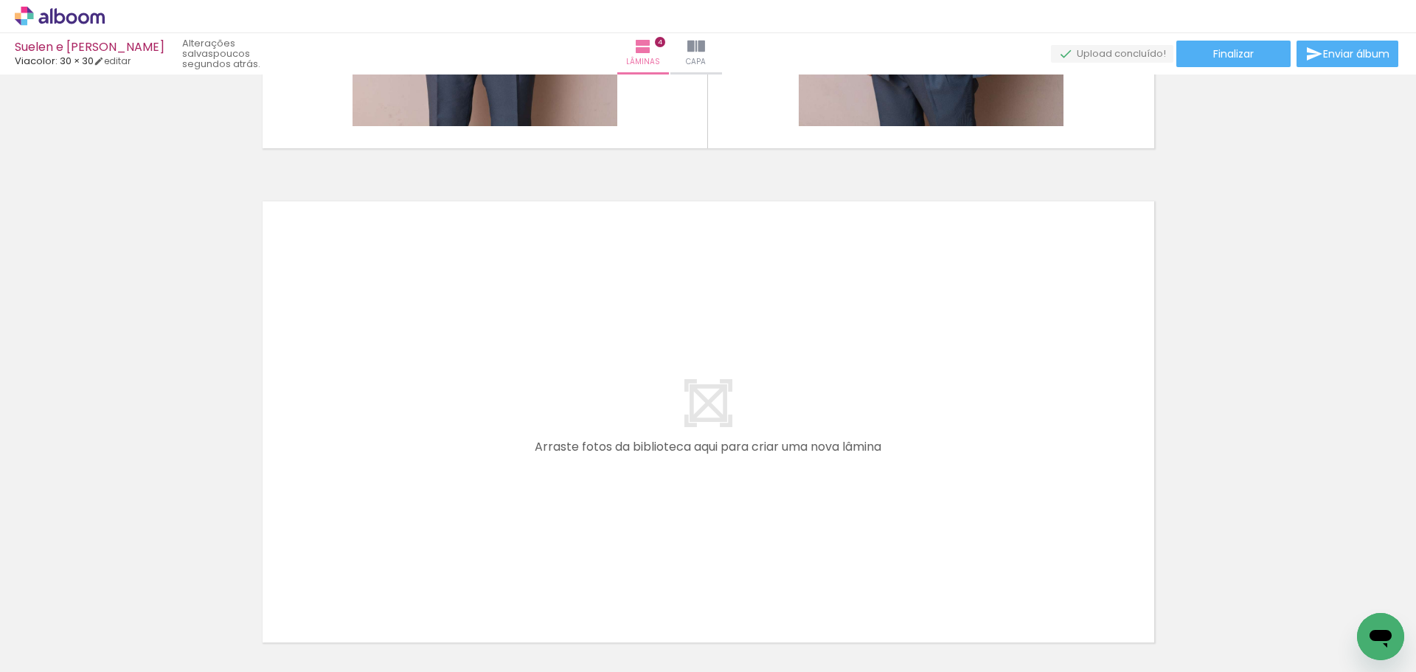
scroll to position [2023, 0]
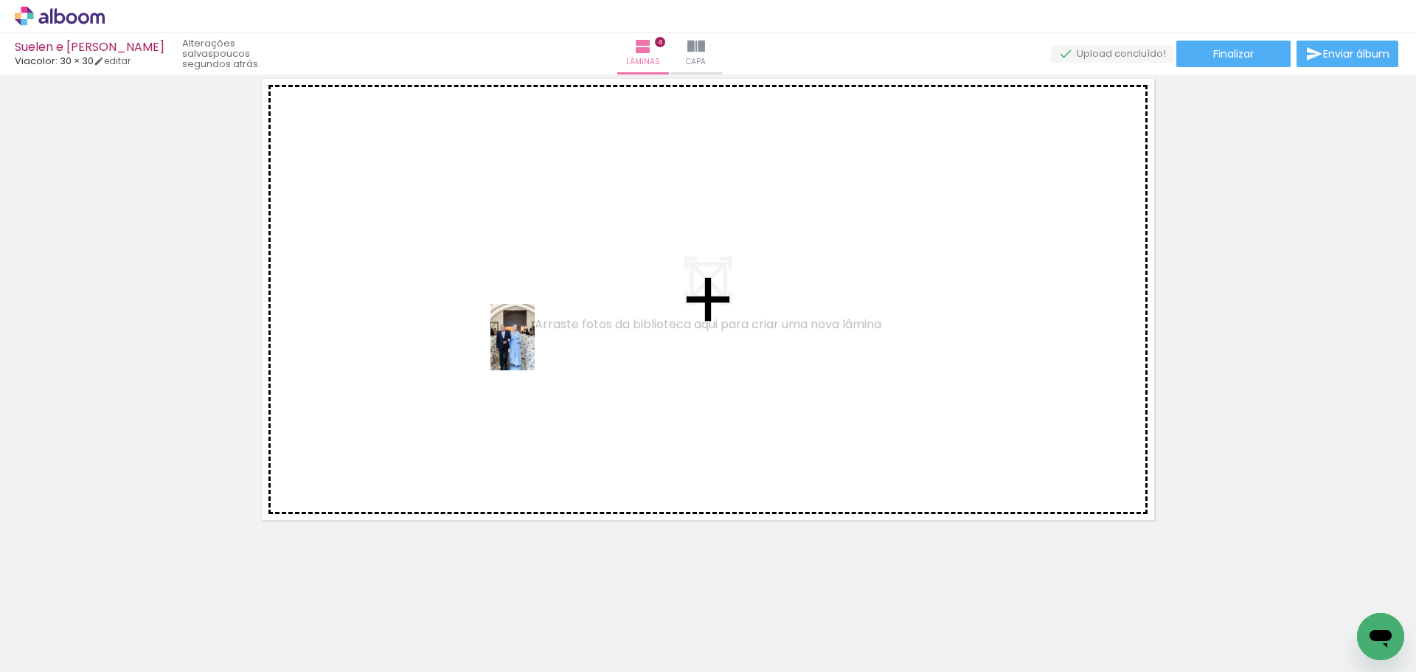
drag, startPoint x: 668, startPoint y: 651, endPoint x: 535, endPoint y: 348, distance: 330.3
click at [535, 348] on quentale-workspace at bounding box center [708, 336] width 1416 height 672
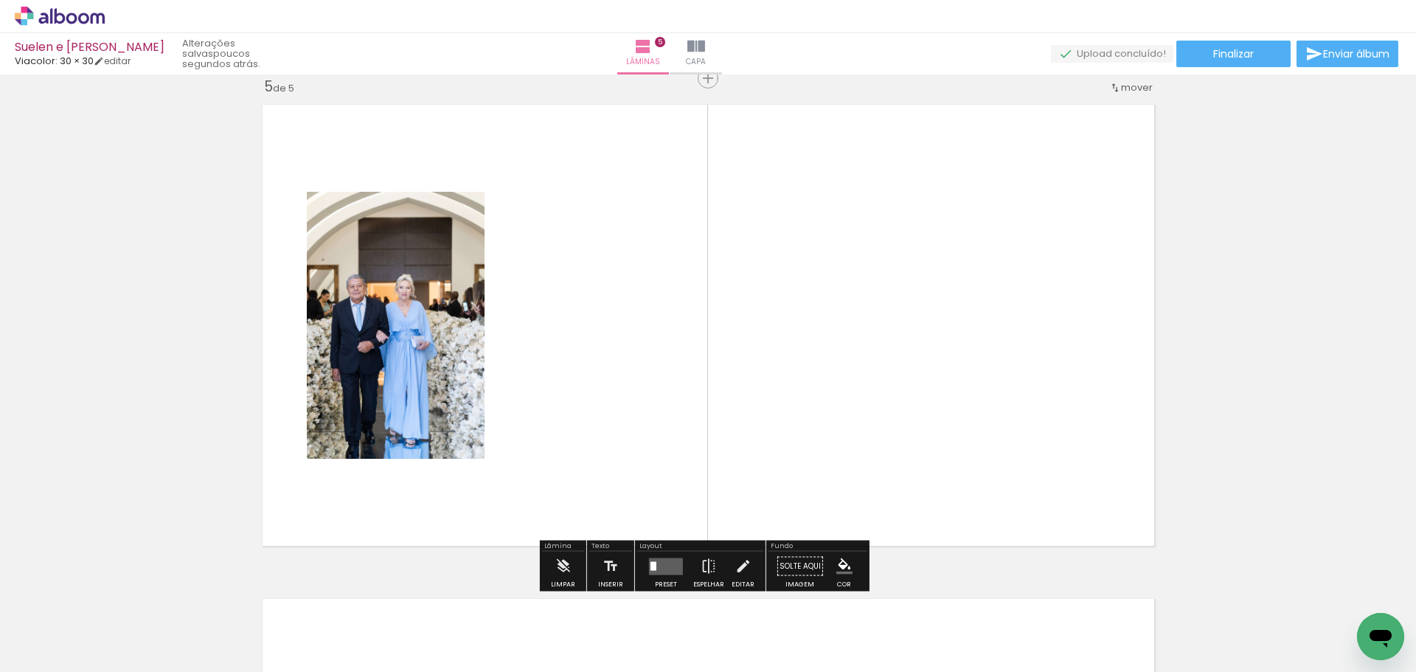
scroll to position [1996, 0]
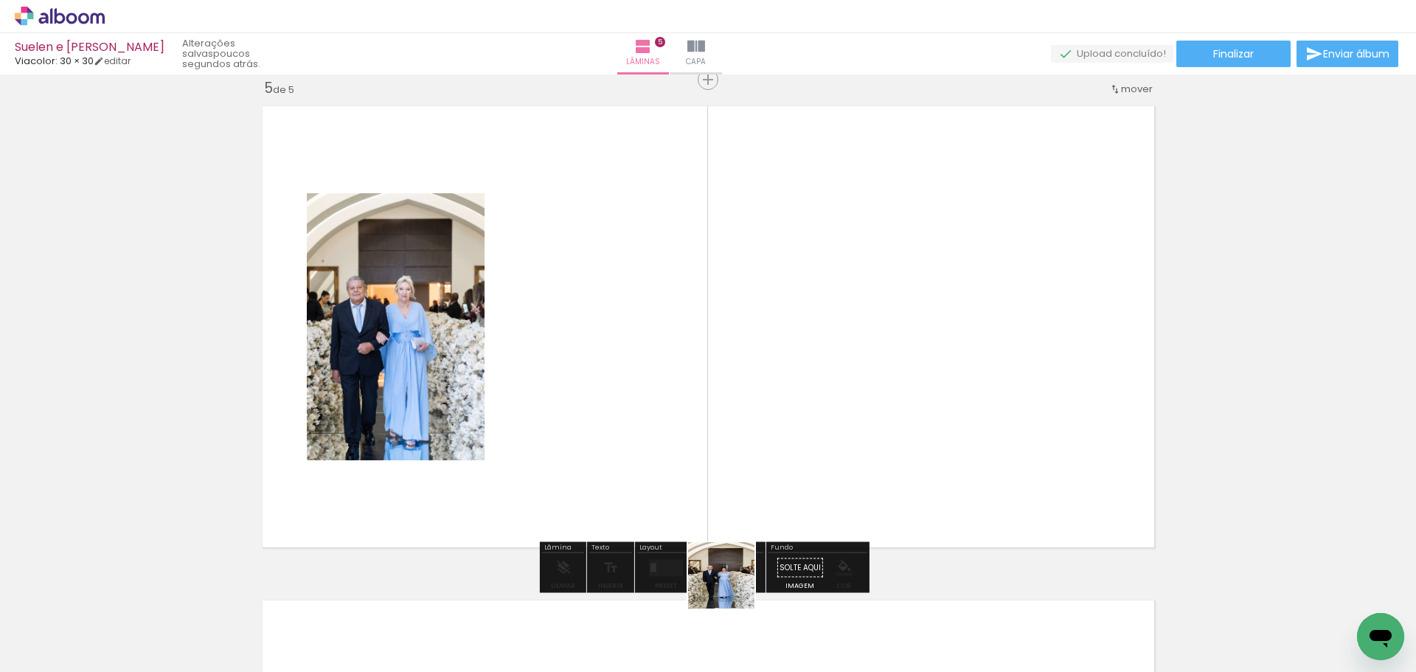
drag, startPoint x: 724, startPoint y: 628, endPoint x: 652, endPoint y: 413, distance: 226.3
click at [652, 413] on quentale-workspace at bounding box center [708, 336] width 1416 height 672
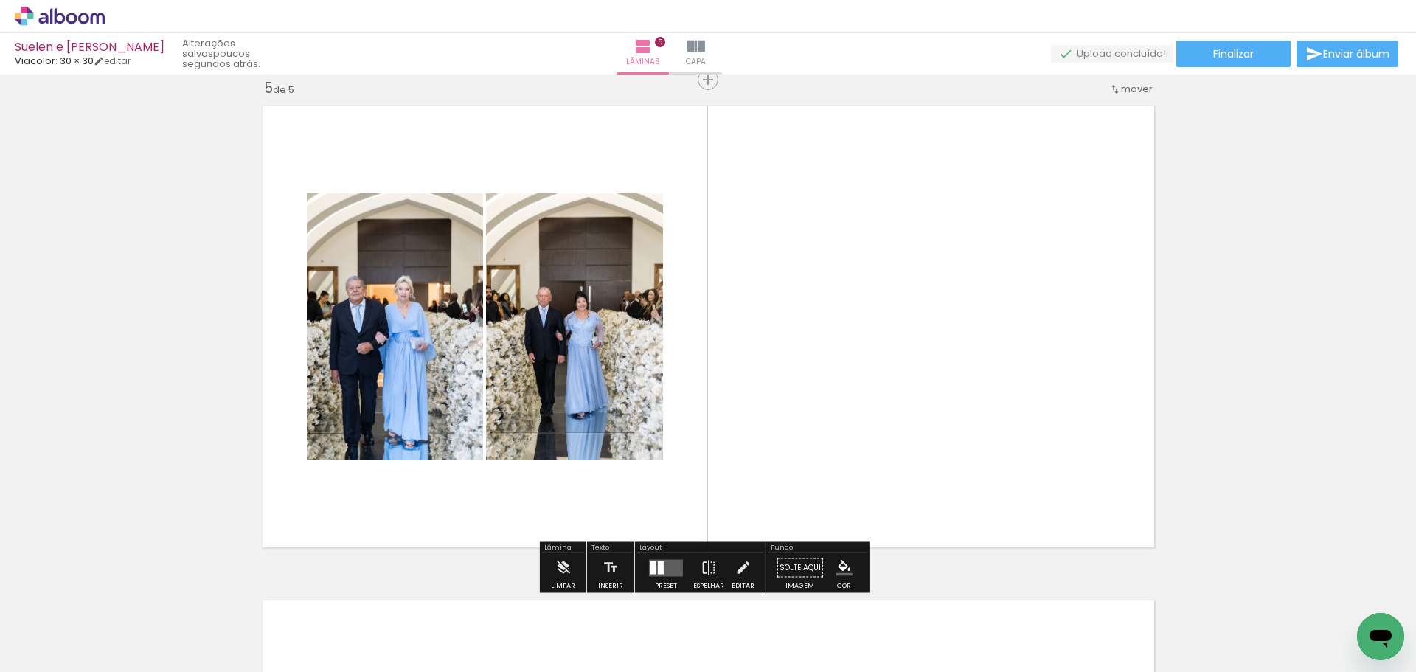
drag, startPoint x: 828, startPoint y: 642, endPoint x: 890, endPoint y: 357, distance: 291.4
click at [888, 362] on quentale-workspace at bounding box center [708, 336] width 1416 height 672
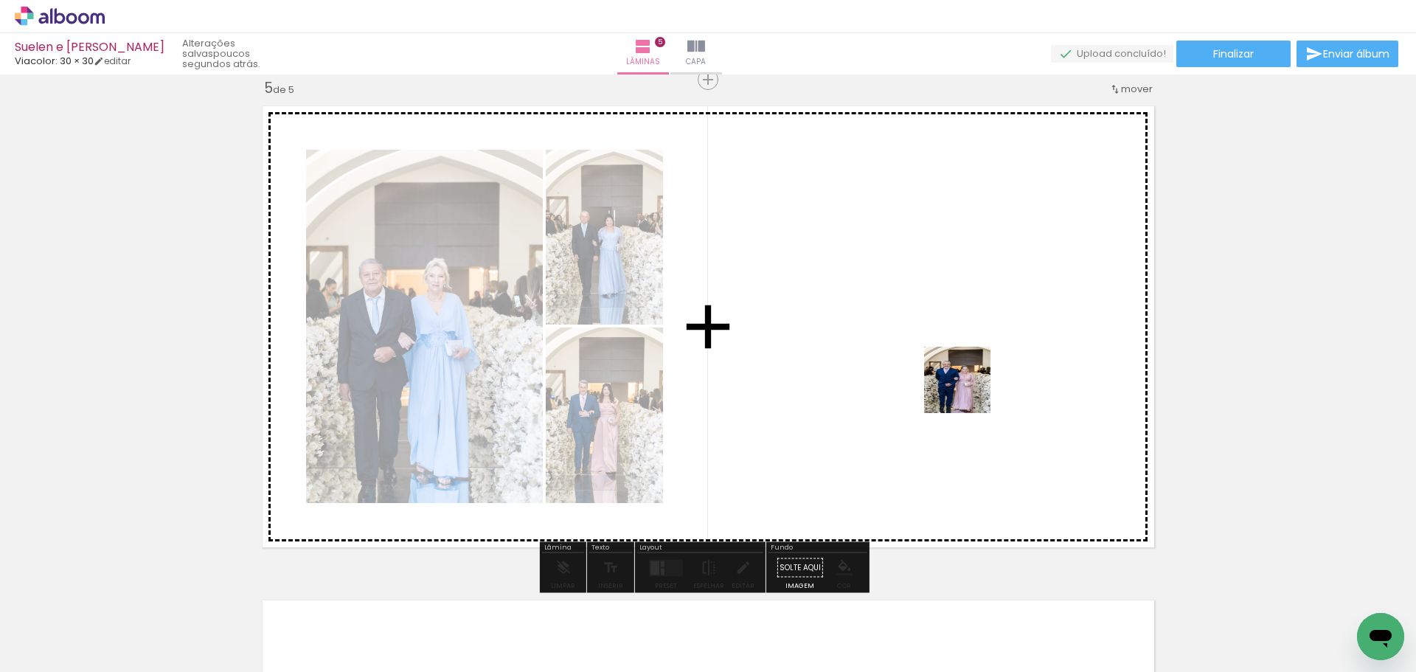
drag, startPoint x: 920, startPoint y: 630, endPoint x: 1013, endPoint y: 314, distance: 329.1
click at [1011, 318] on quentale-workspace at bounding box center [708, 336] width 1416 height 672
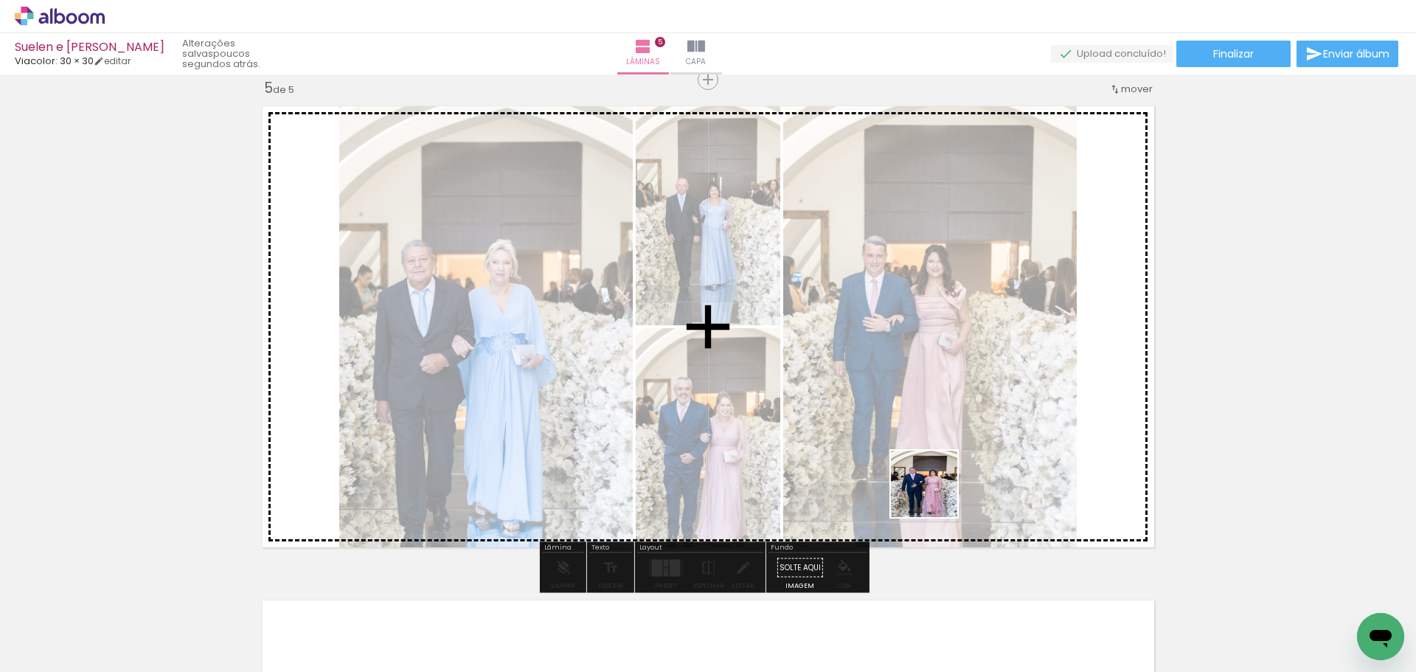
drag, startPoint x: 982, startPoint y: 634, endPoint x: 1058, endPoint y: 488, distance: 165.3
click at [899, 351] on quentale-workspace at bounding box center [708, 336] width 1416 height 672
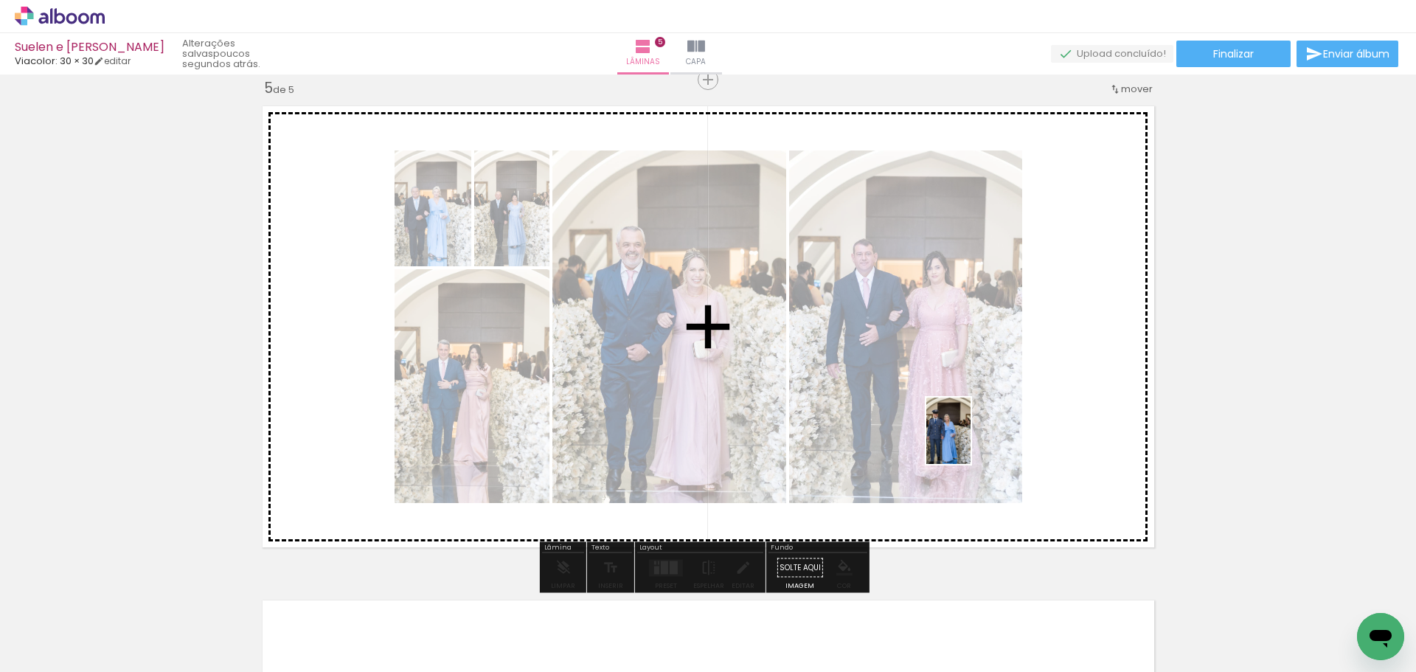
drag, startPoint x: 1078, startPoint y: 637, endPoint x: 969, endPoint y: 439, distance: 226.1
click at [969, 439] on quentale-workspace at bounding box center [708, 336] width 1416 height 672
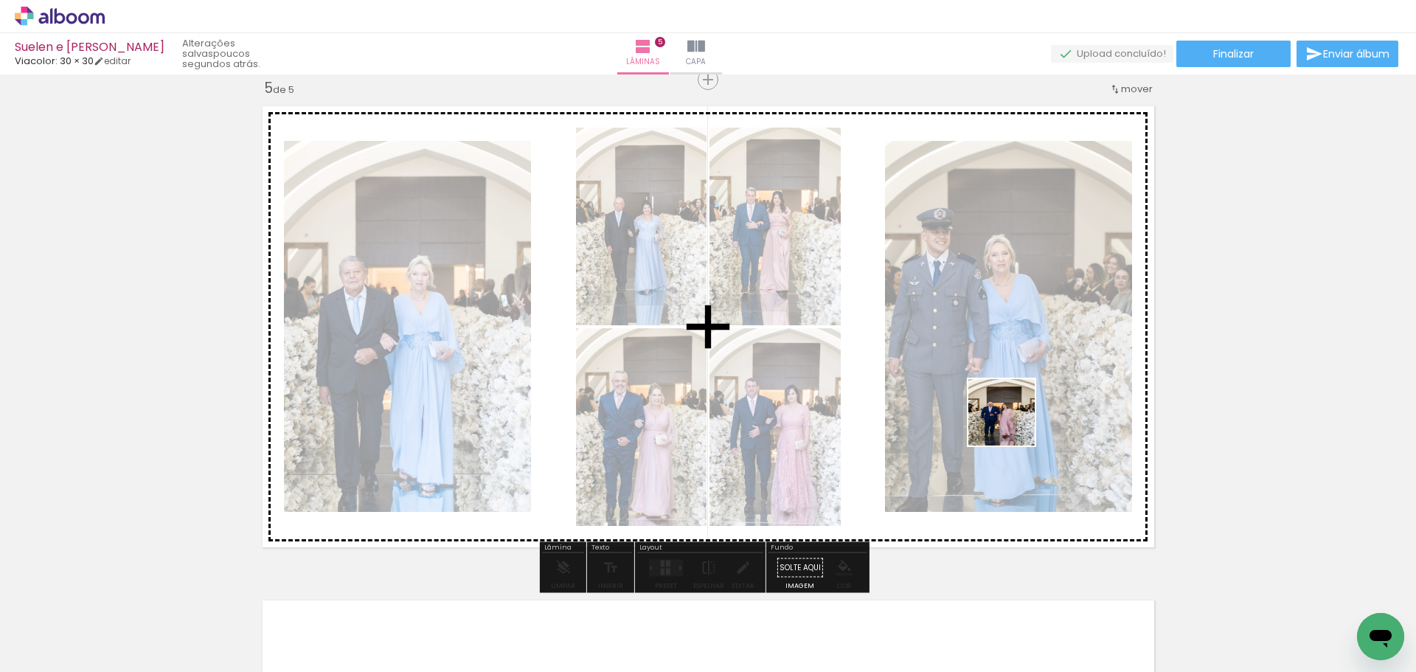
drag, startPoint x: 1156, startPoint y: 645, endPoint x: 1013, endPoint y: 423, distance: 264.1
click at [1013, 423] on quentale-workspace at bounding box center [708, 336] width 1416 height 672
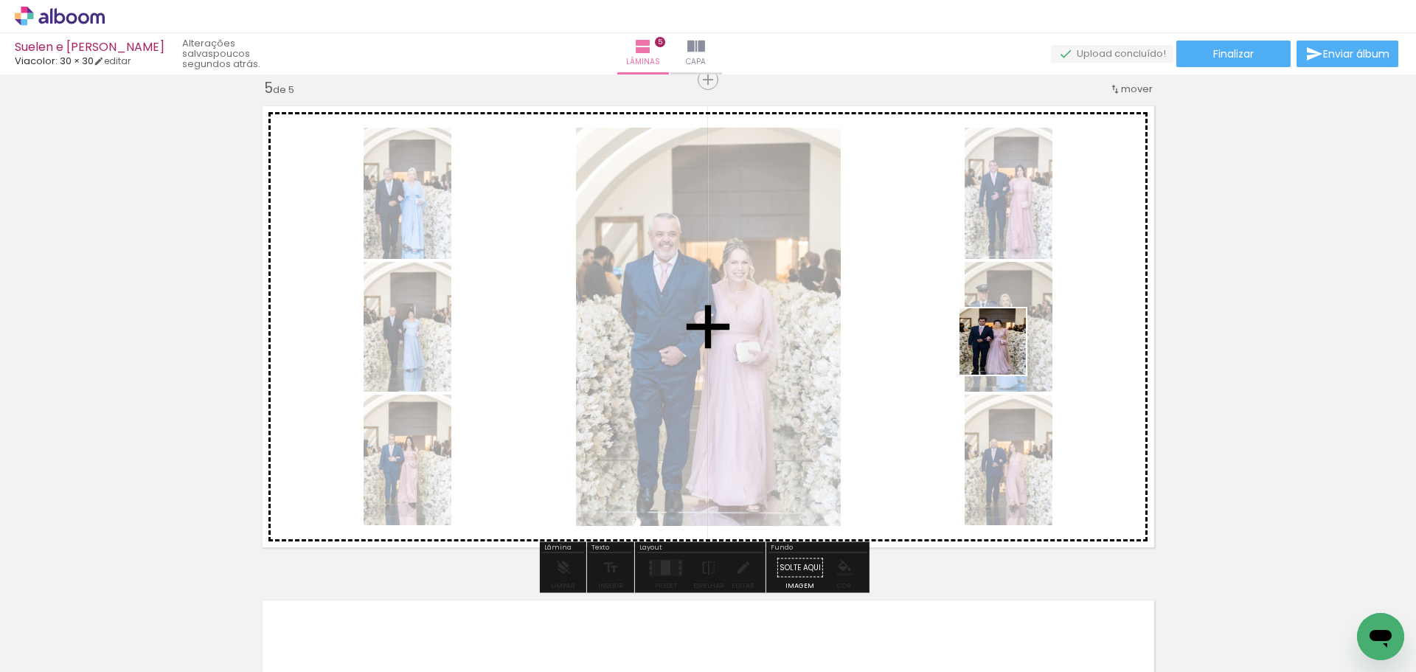
drag, startPoint x: 1222, startPoint y: 620, endPoint x: 1004, endPoint y: 353, distance: 345.5
click at [1004, 353] on quentale-workspace at bounding box center [708, 336] width 1416 height 672
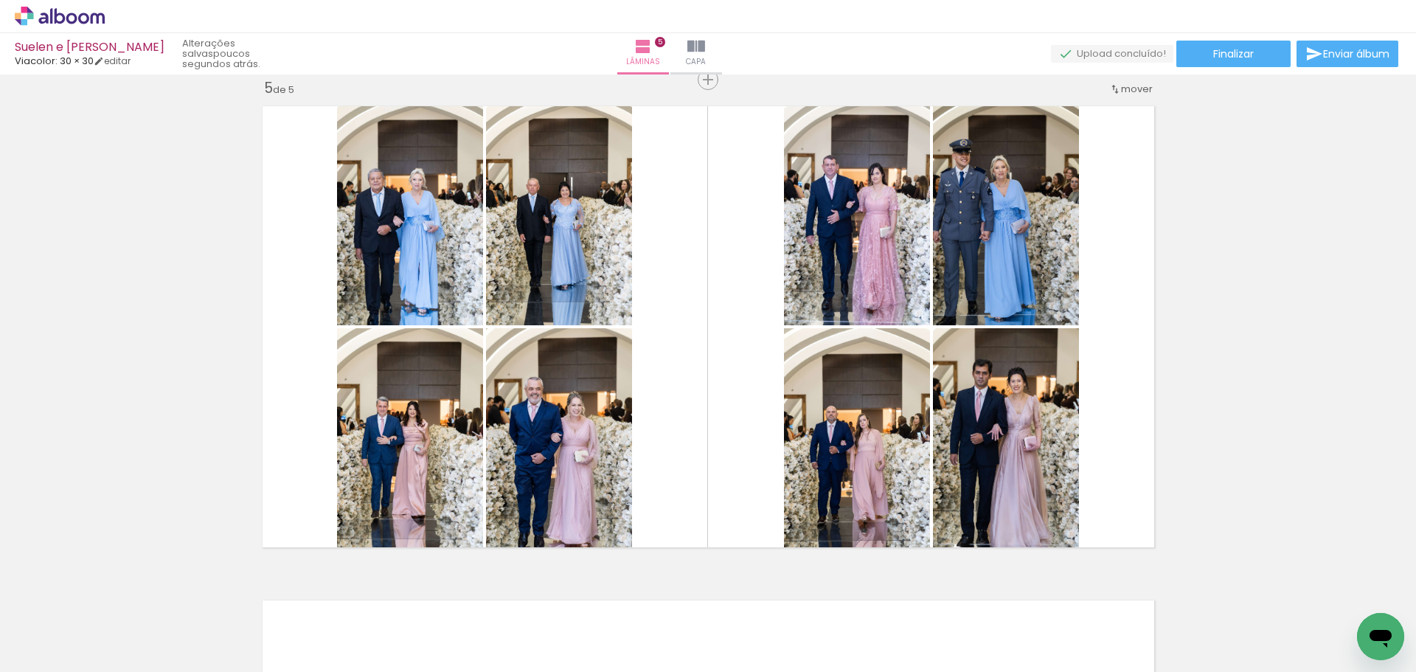
scroll to position [0, 5183]
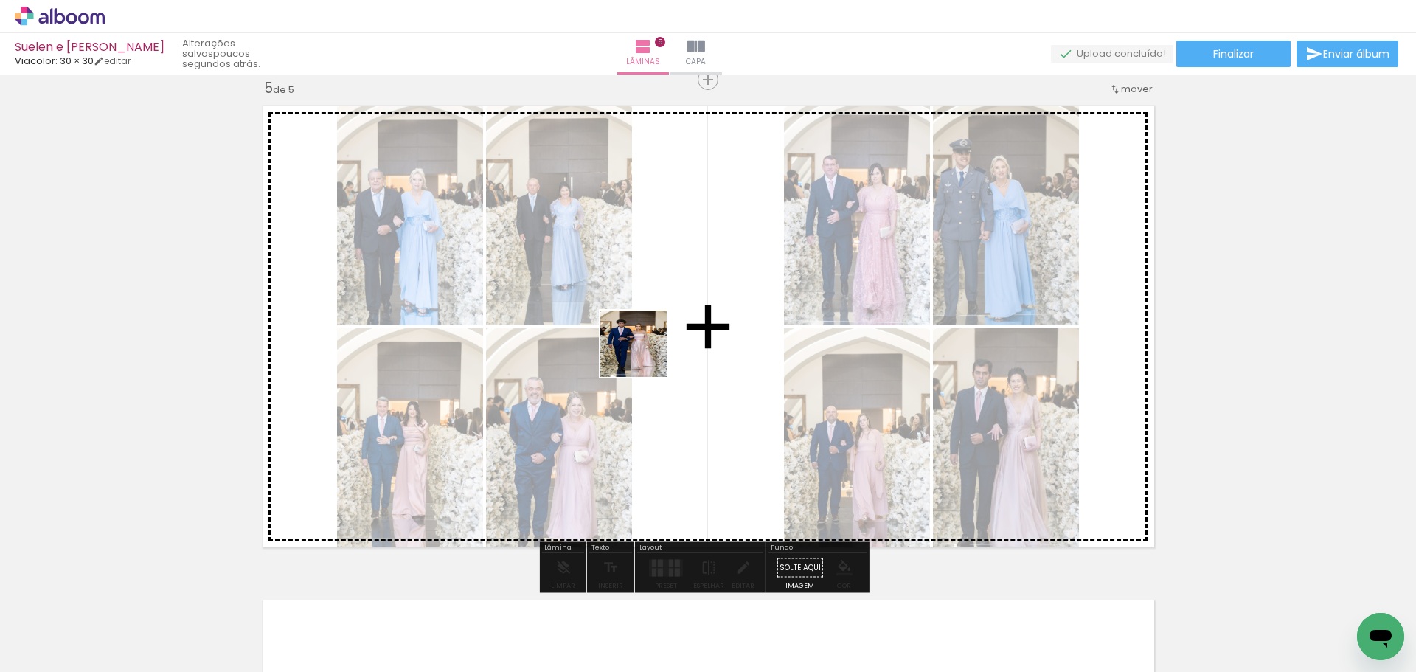
drag, startPoint x: 924, startPoint y: 626, endPoint x: 679, endPoint y: 379, distance: 347.4
click at [642, 350] on quentale-workspace at bounding box center [708, 336] width 1416 height 672
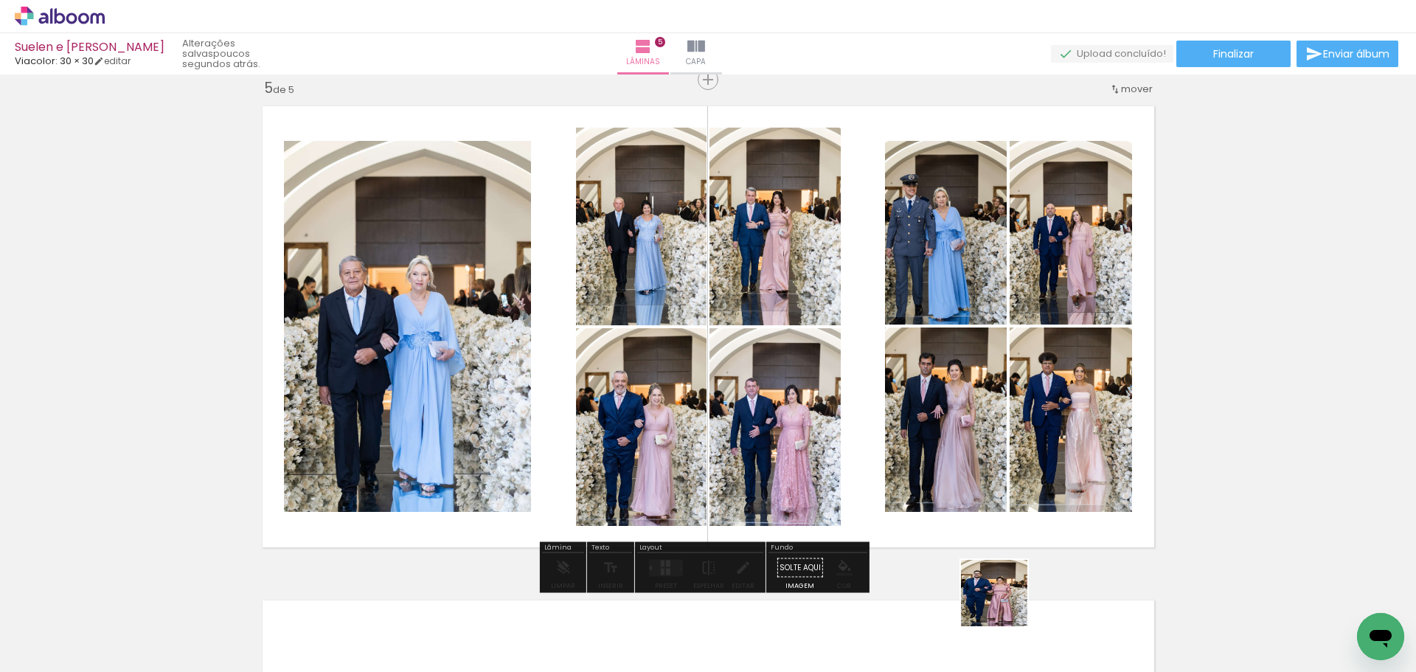
drag, startPoint x: 1006, startPoint y: 642, endPoint x: 982, endPoint y: 445, distance: 199.2
click at [982, 445] on quentale-workspace at bounding box center [708, 336] width 1416 height 672
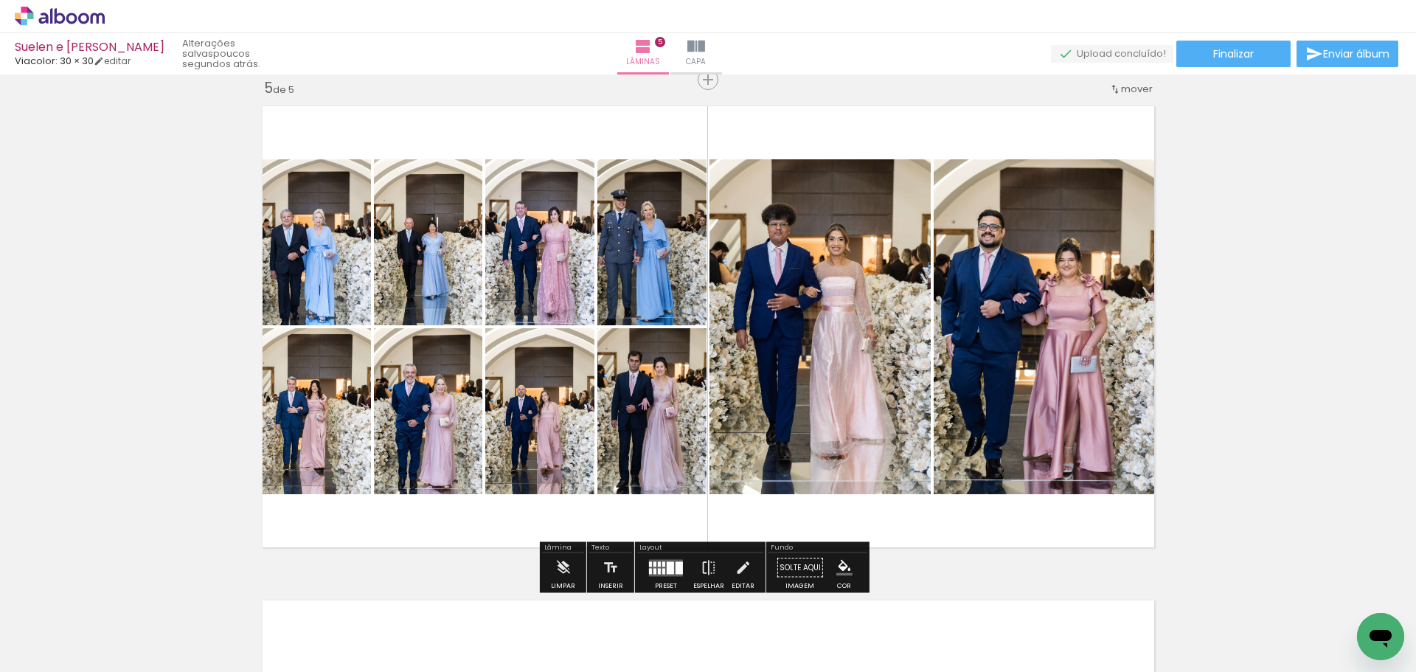
click at [669, 569] on div at bounding box center [670, 567] width 7 height 13
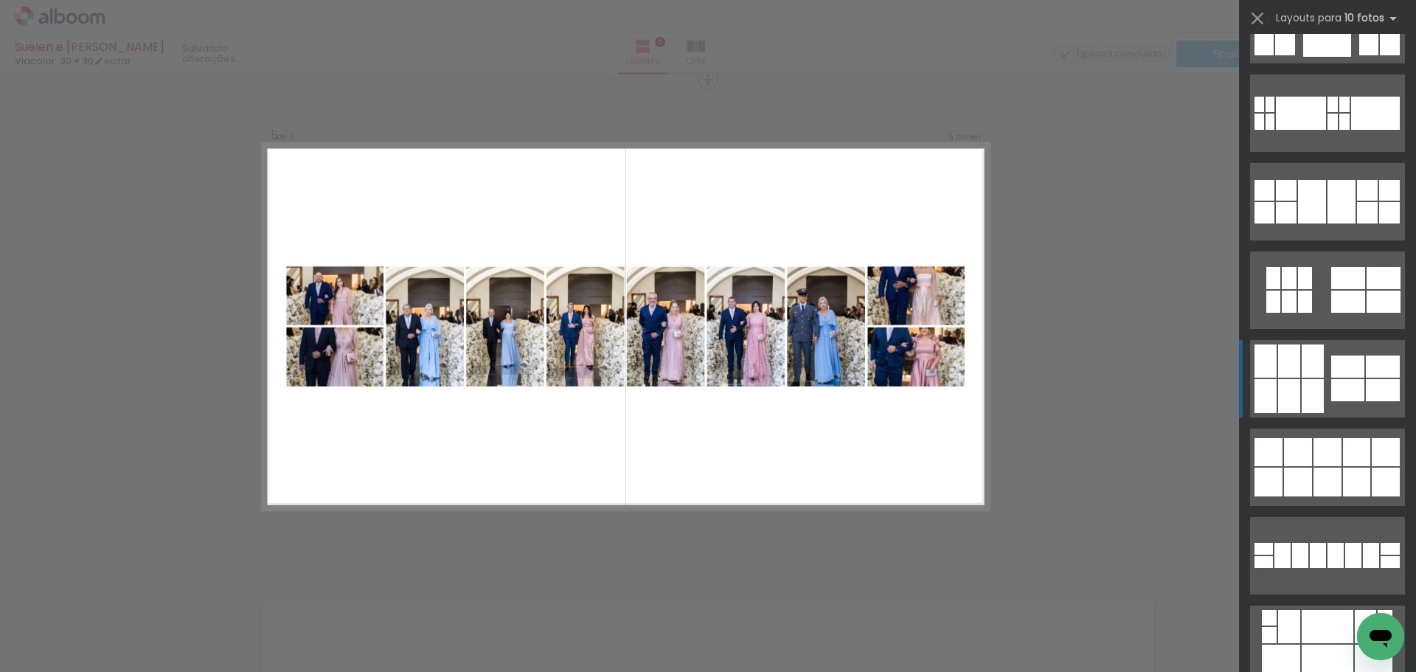
scroll to position [786, 0]
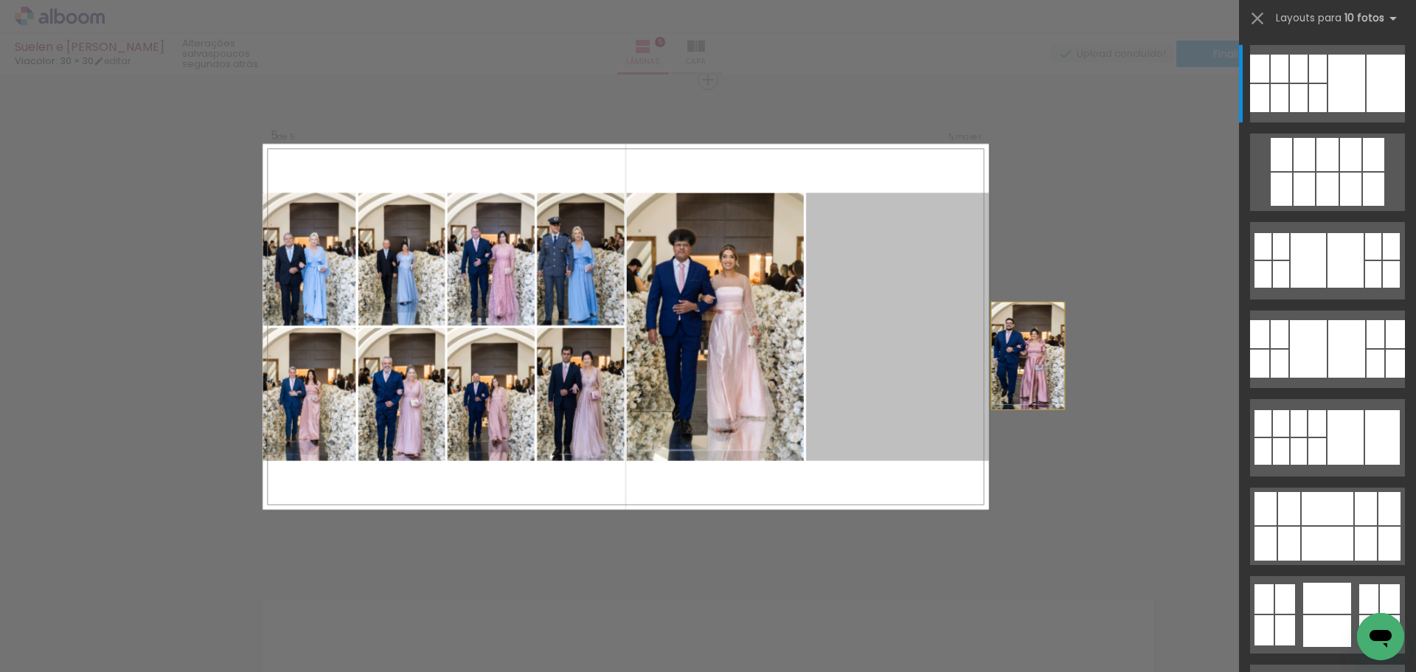
drag, startPoint x: 873, startPoint y: 365, endPoint x: 1055, endPoint y: 363, distance: 182.2
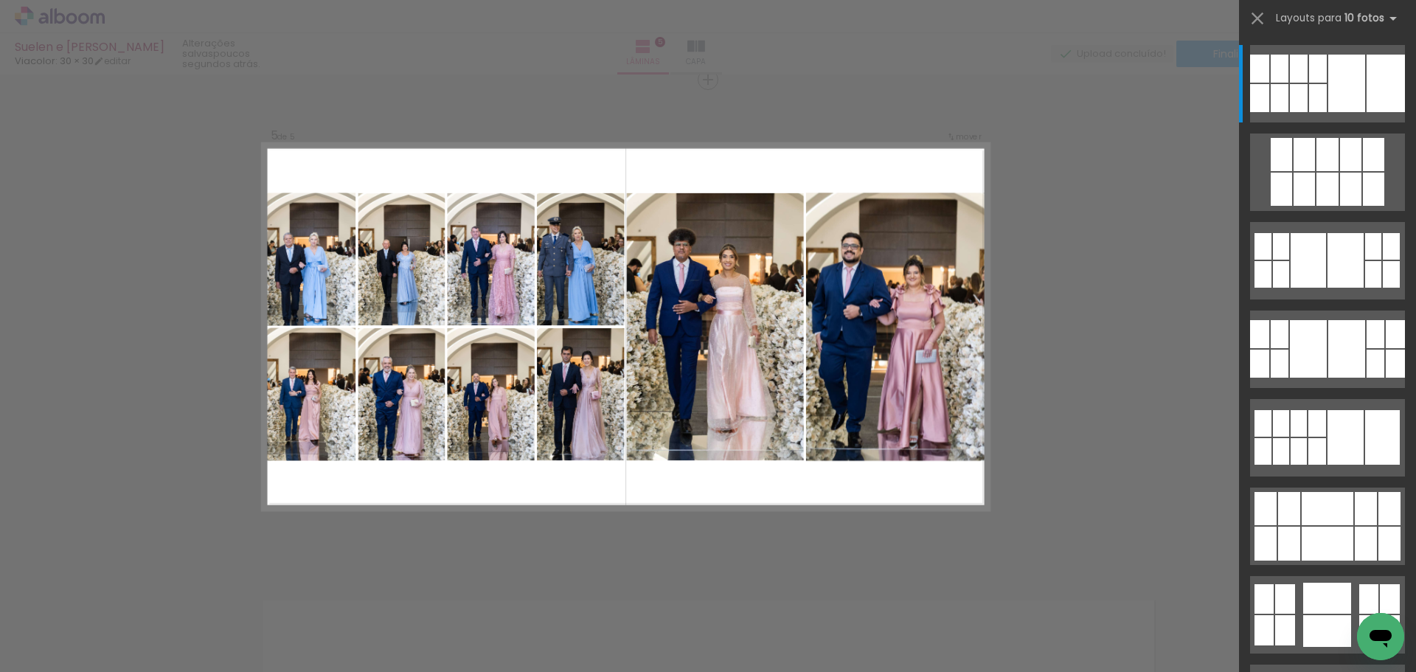
drag, startPoint x: 1082, startPoint y: 596, endPoint x: 1084, endPoint y: 579, distance: 17.0
click at [1082, 592] on div at bounding box center [1078, 622] width 44 height 66
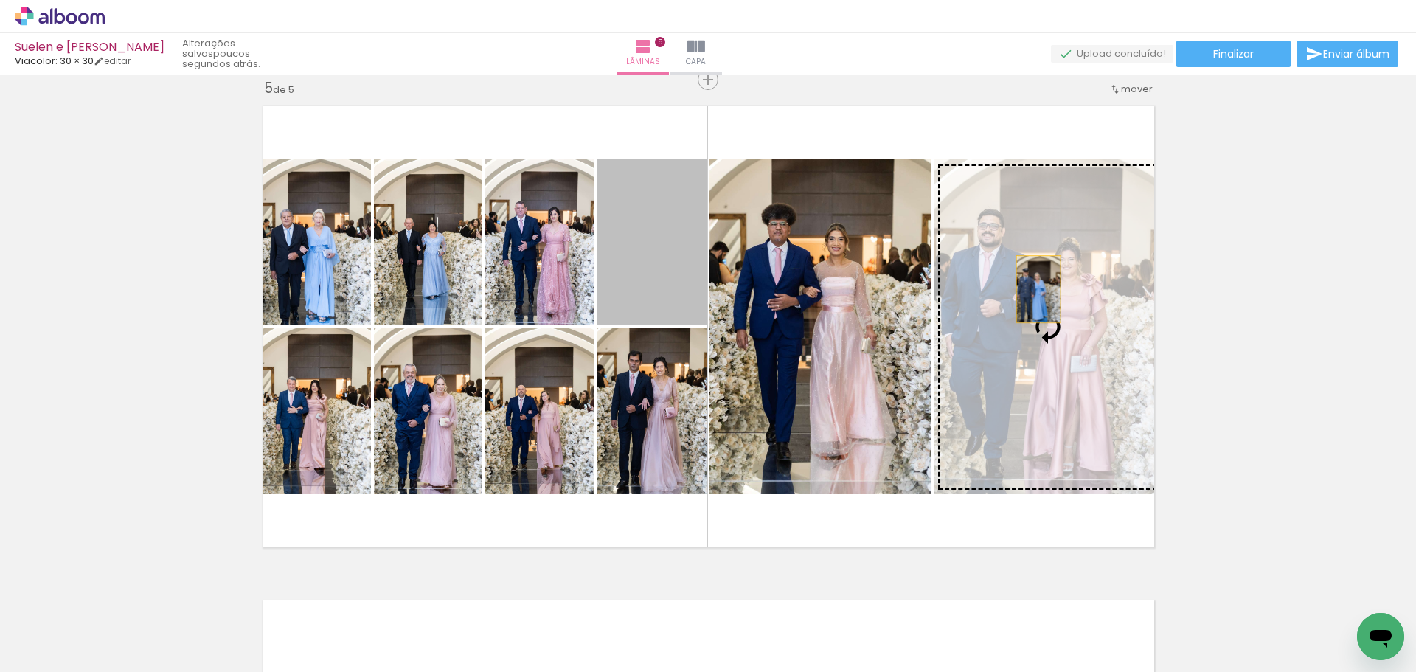
drag, startPoint x: 668, startPoint y: 252, endPoint x: 1042, endPoint y: 290, distance: 375.1
click at [0, 0] on slot at bounding box center [0, 0] width 0 height 0
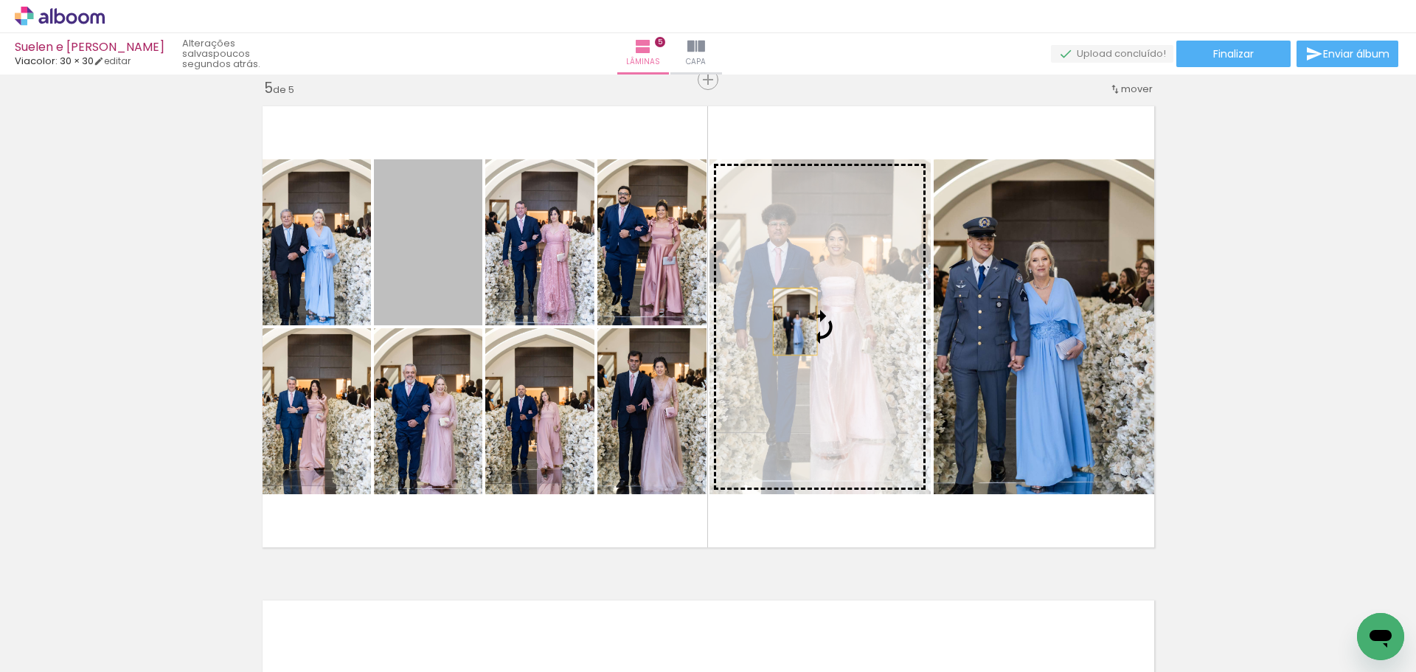
drag, startPoint x: 400, startPoint y: 277, endPoint x: 789, endPoint y: 322, distance: 392.1
click at [0, 0] on slot at bounding box center [0, 0] width 0 height 0
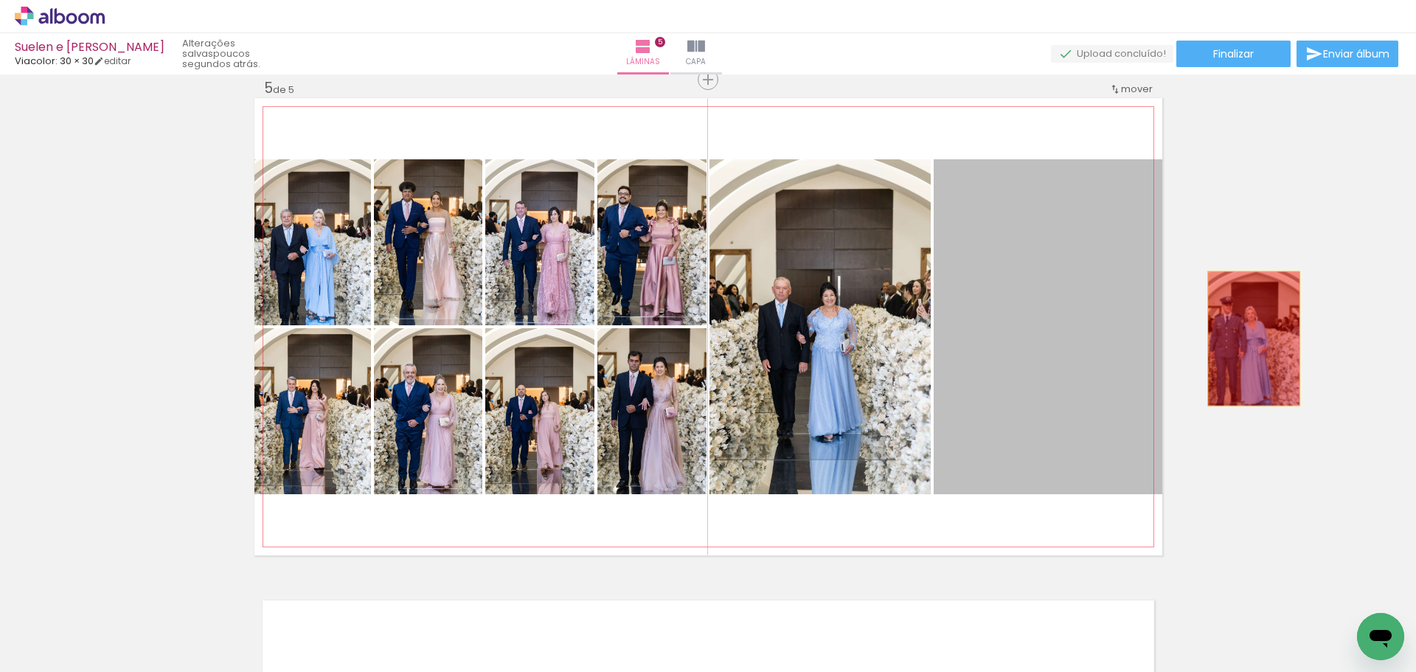
drag, startPoint x: 1015, startPoint y: 313, endPoint x: 1250, endPoint y: 339, distance: 235.9
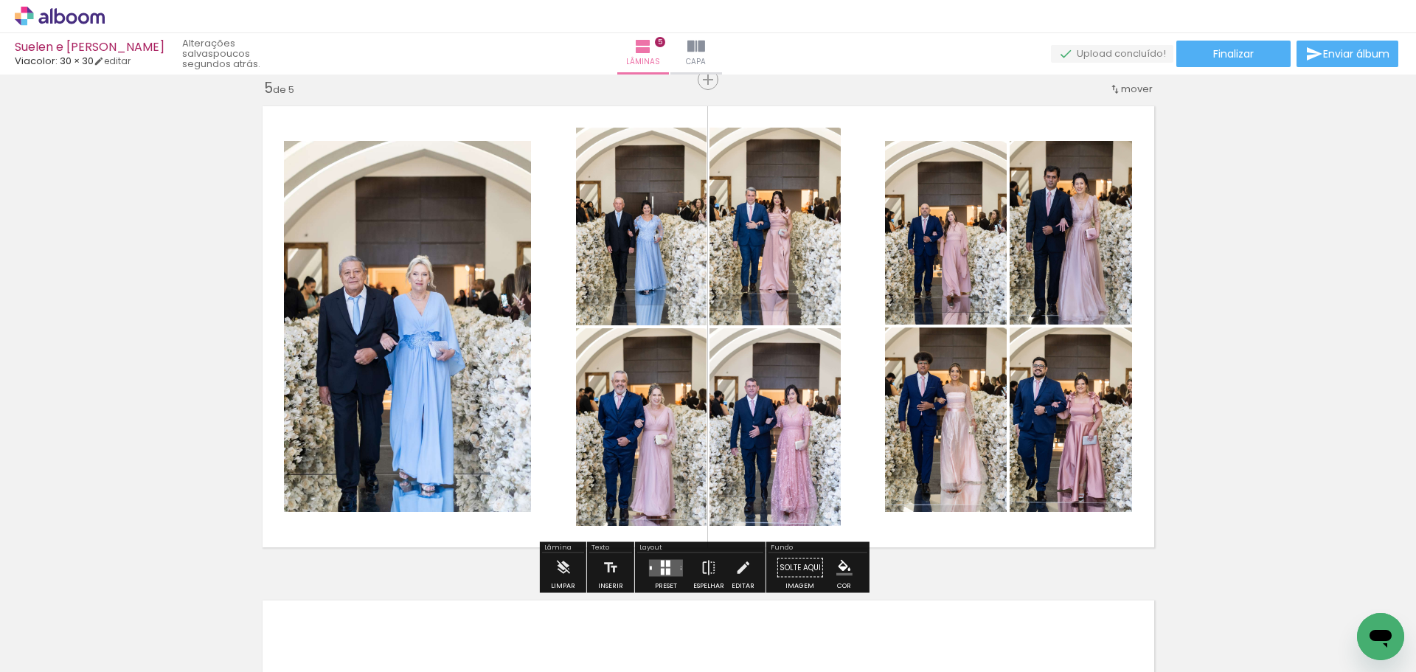
click at [661, 565] on div at bounding box center [663, 563] width 4 height 7
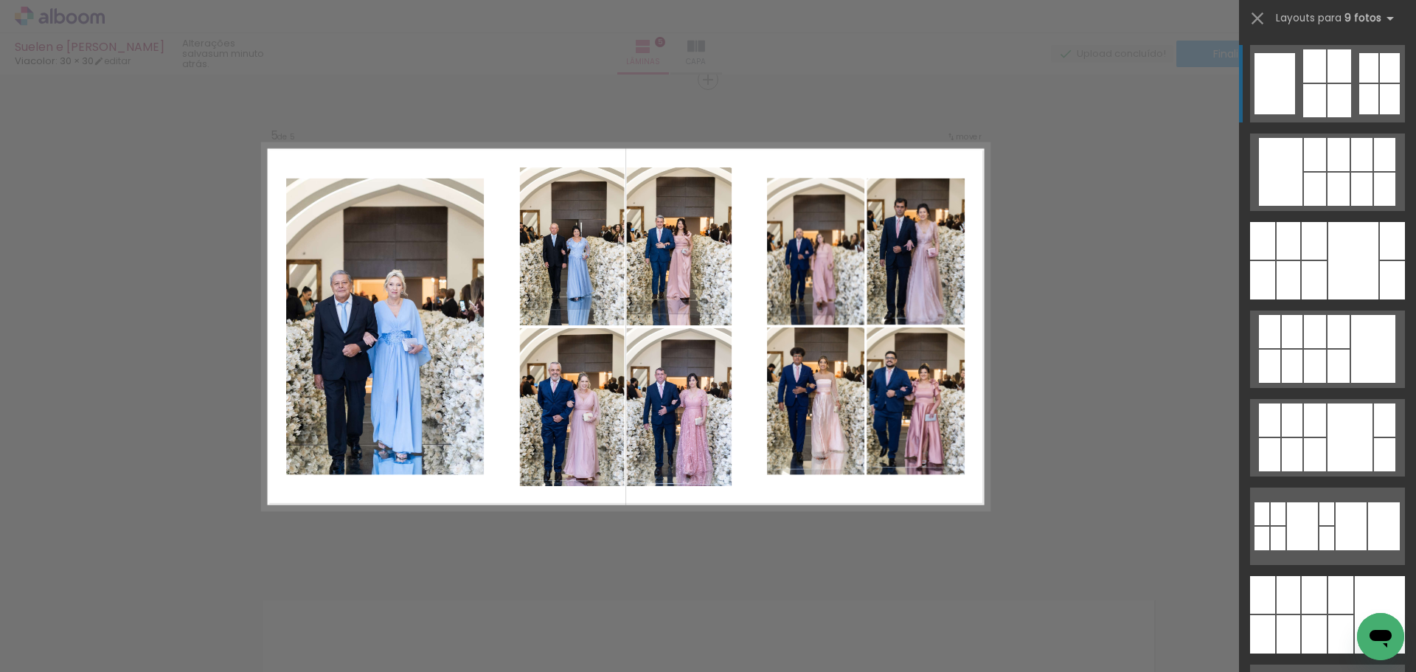
click at [1328, 88] on div at bounding box center [1340, 100] width 24 height 33
click at [1326, 83] on quentale-layouter at bounding box center [1327, 83] width 155 height 77
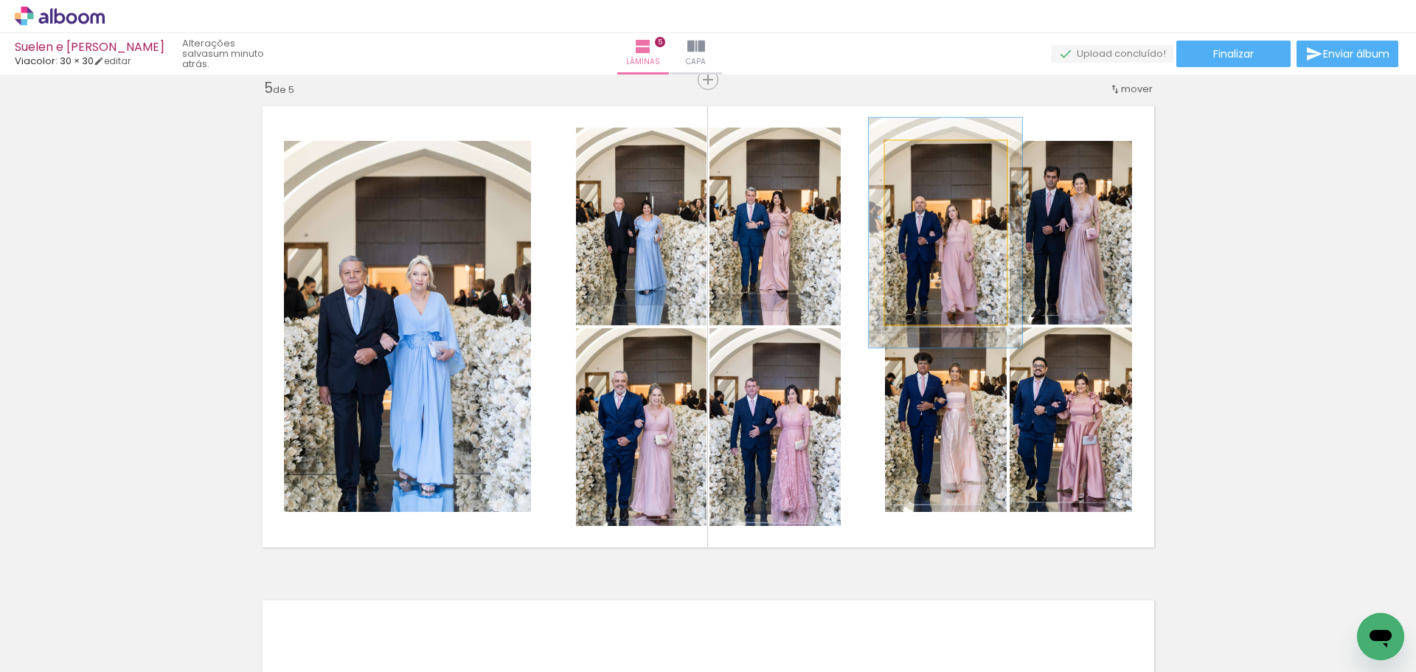
drag, startPoint x: 916, startPoint y: 153, endPoint x: 929, endPoint y: 154, distance: 12.6
type paper-slider "125"
click at [929, 154] on div at bounding box center [932, 156] width 13 height 13
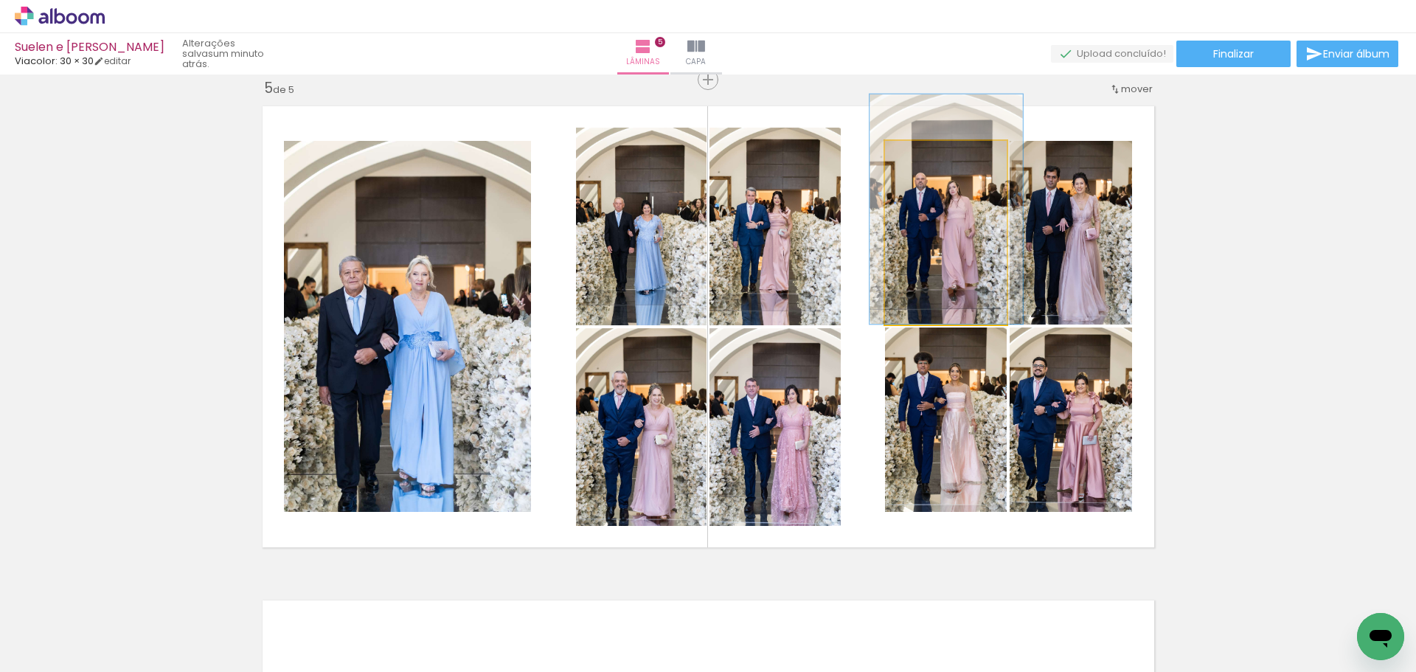
drag, startPoint x: 961, startPoint y: 263, endPoint x: 962, endPoint y: 235, distance: 28.0
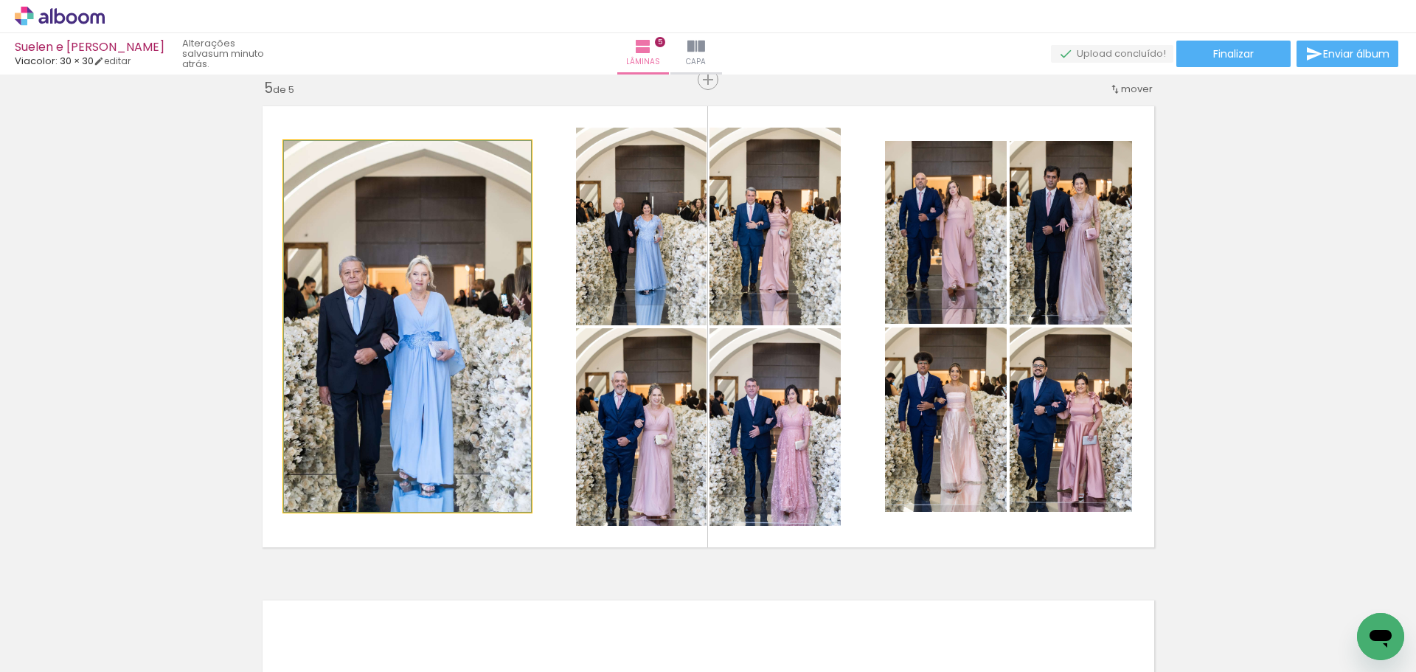
drag, startPoint x: 436, startPoint y: 425, endPoint x: 460, endPoint y: 398, distance: 36.0
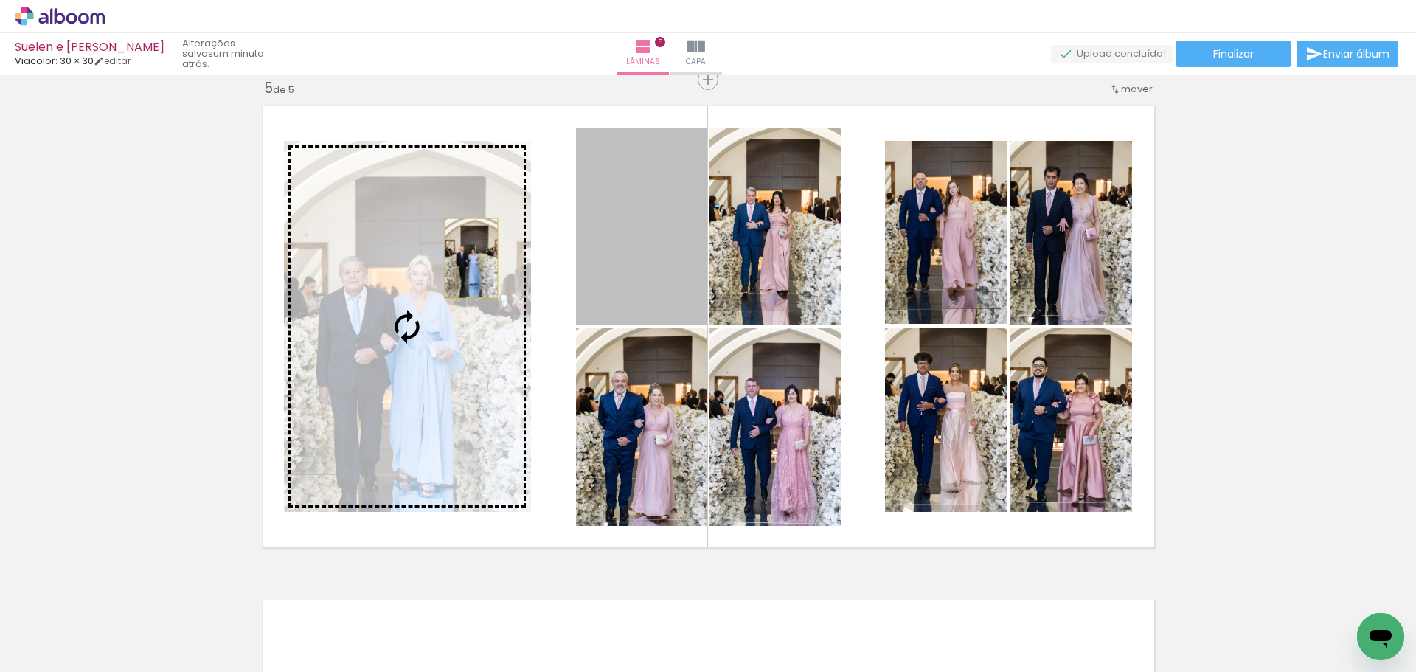
drag, startPoint x: 659, startPoint y: 256, endPoint x: 462, endPoint y: 258, distance: 197.0
click at [0, 0] on slot at bounding box center [0, 0] width 0 height 0
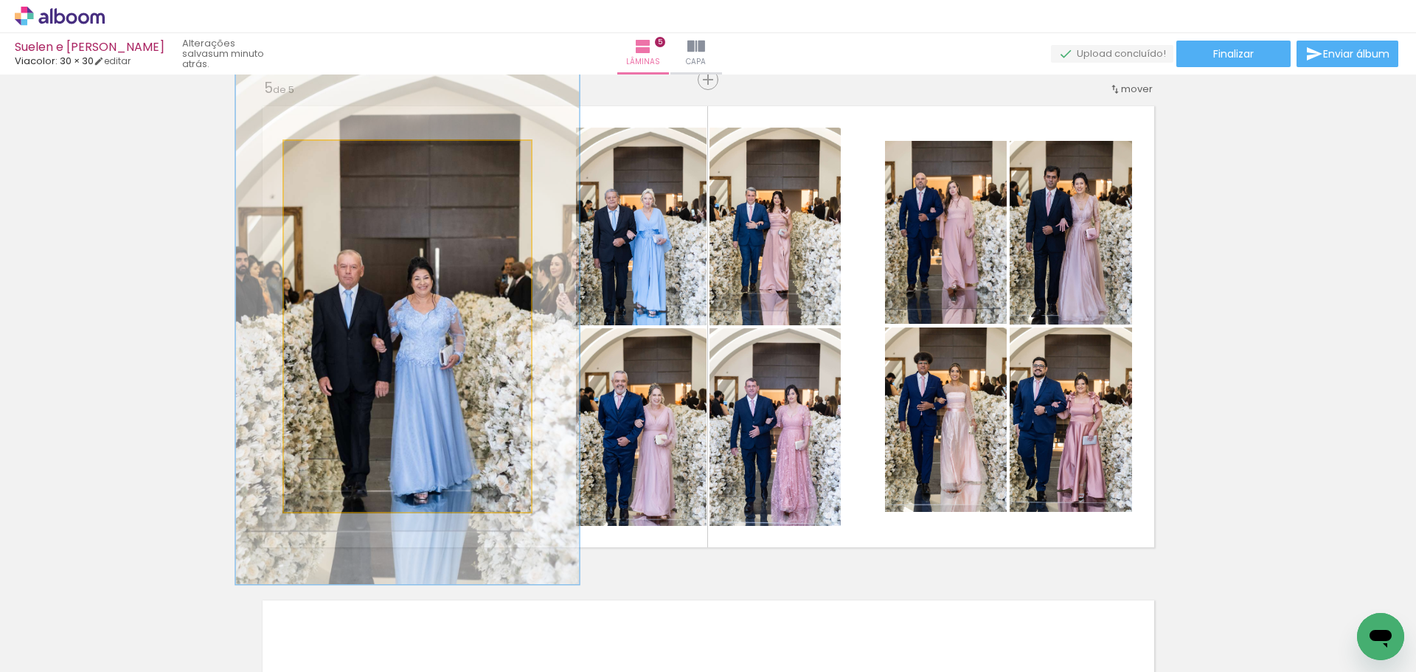
drag, startPoint x: 315, startPoint y: 153, endPoint x: 336, endPoint y: 153, distance: 21.4
type paper-slider "142"
click at [336, 153] on div at bounding box center [337, 156] width 13 height 13
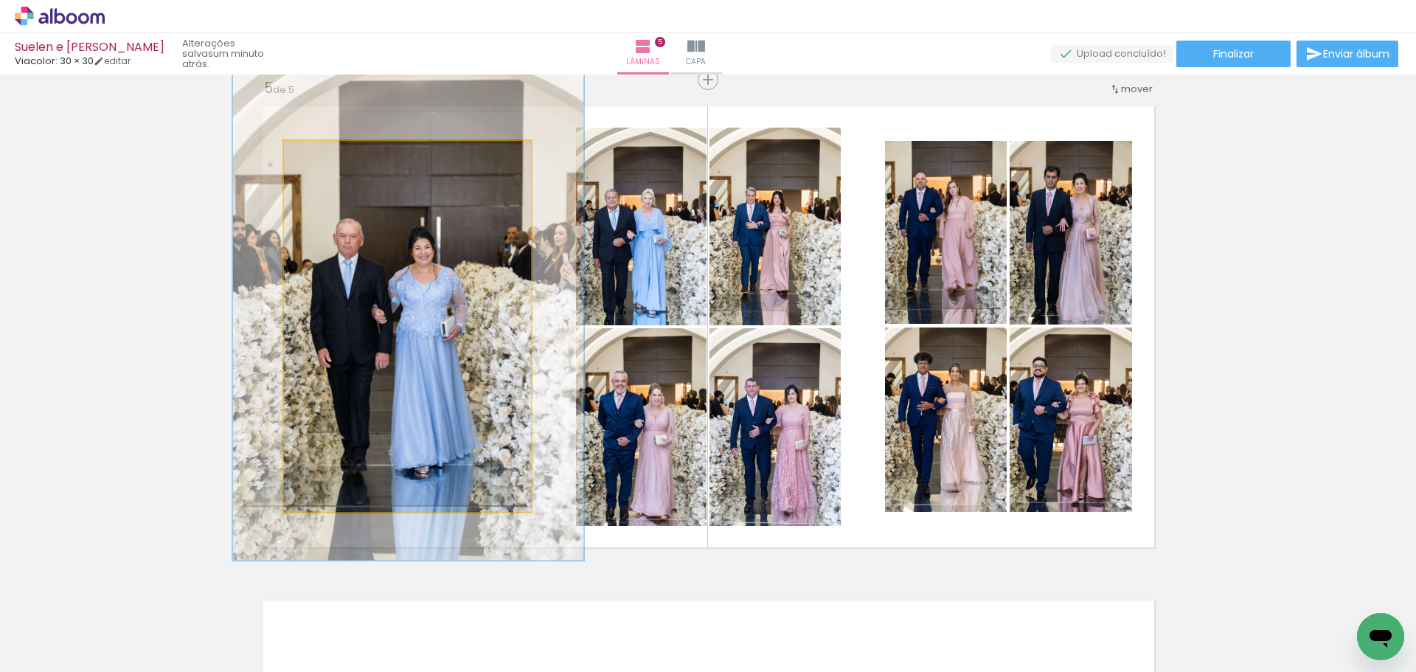
drag, startPoint x: 375, startPoint y: 359, endPoint x: 375, endPoint y: 330, distance: 29.5
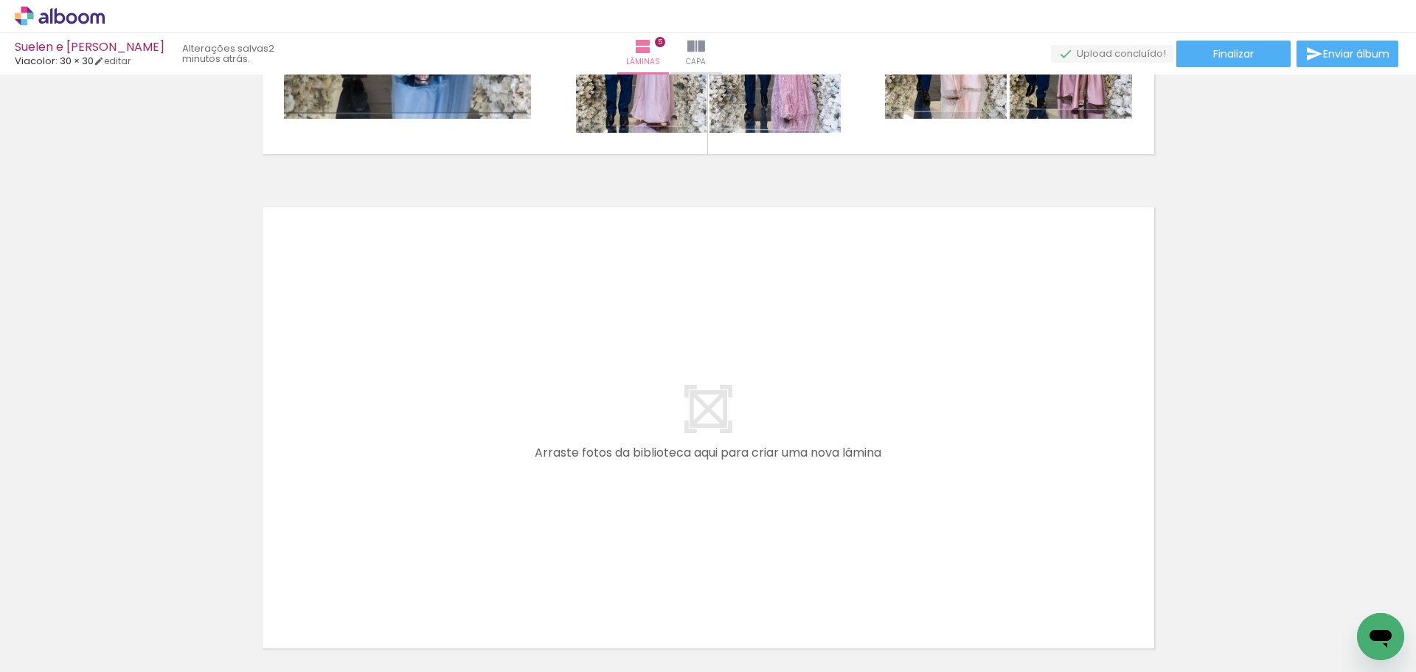
scroll to position [0, 5648]
drag, startPoint x: 695, startPoint y: 634, endPoint x: 823, endPoint y: 645, distance: 128.8
click at [648, 475] on quentale-workspace at bounding box center [708, 336] width 1416 height 672
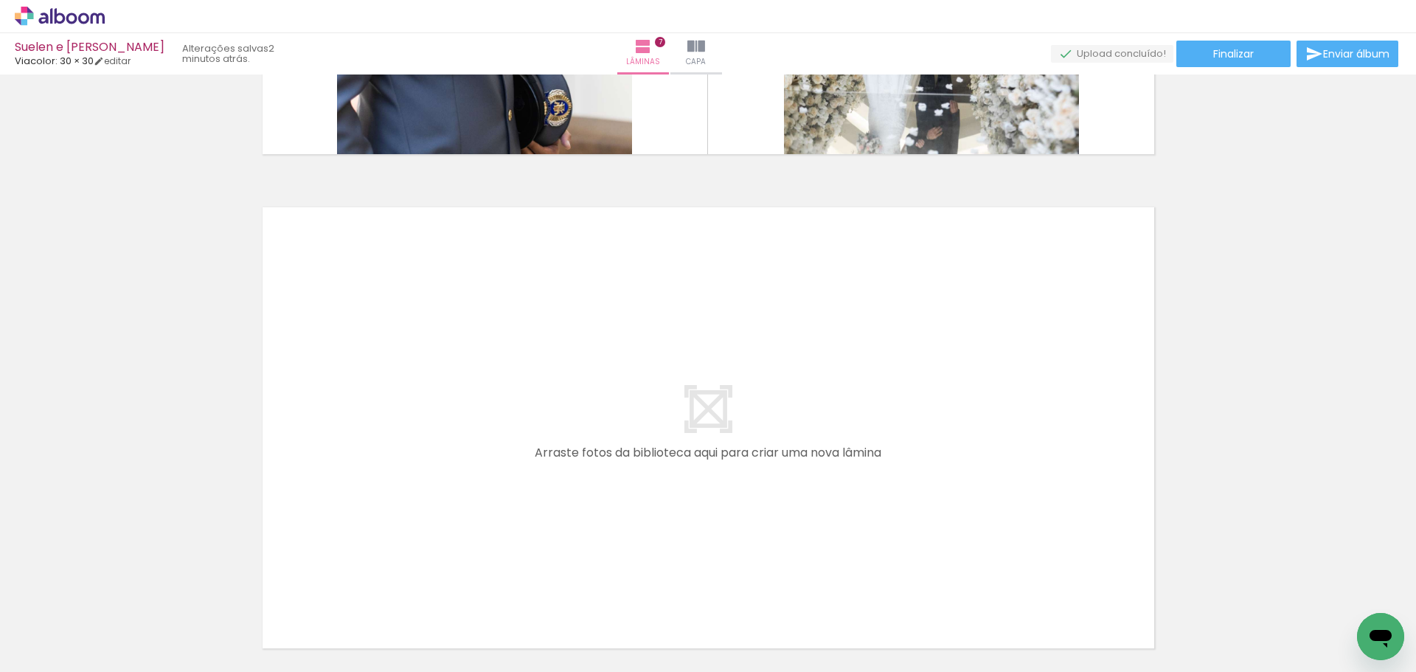
scroll to position [0, 5897]
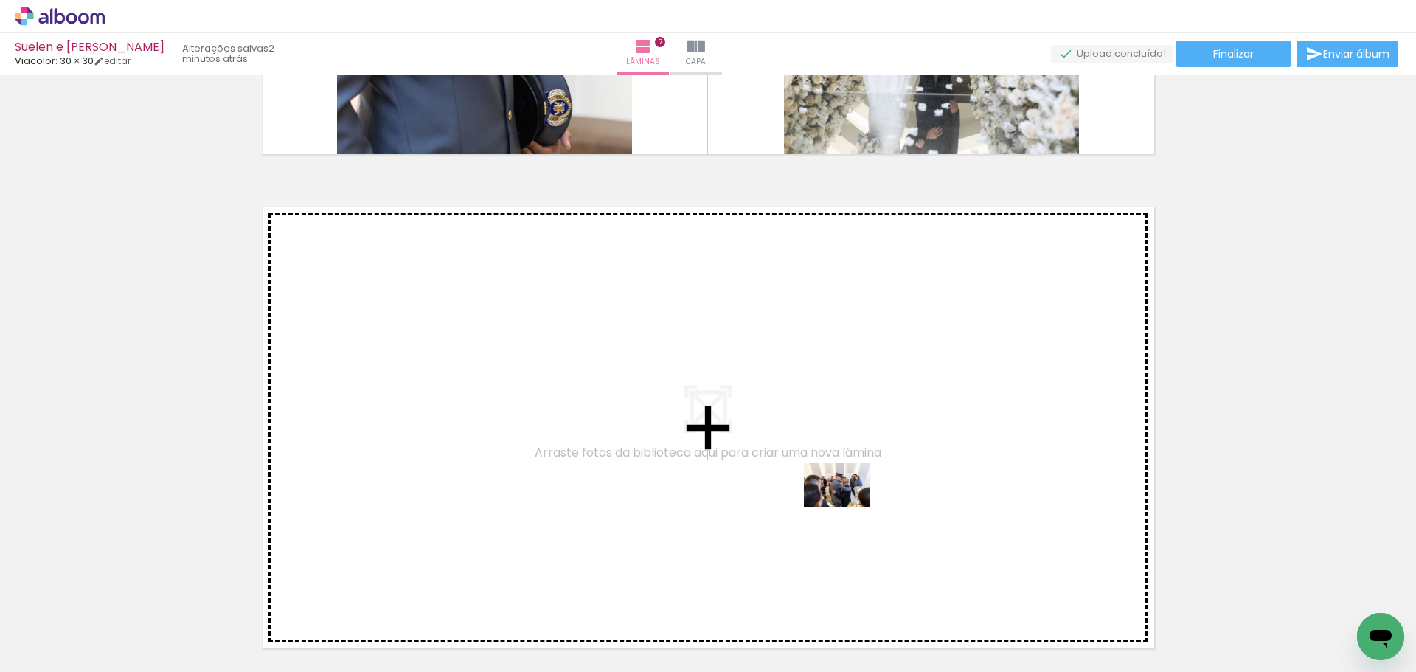
drag, startPoint x: 951, startPoint y: 628, endPoint x: 838, endPoint y: 498, distance: 172.6
click at [838, 498] on quentale-workspace at bounding box center [708, 336] width 1416 height 672
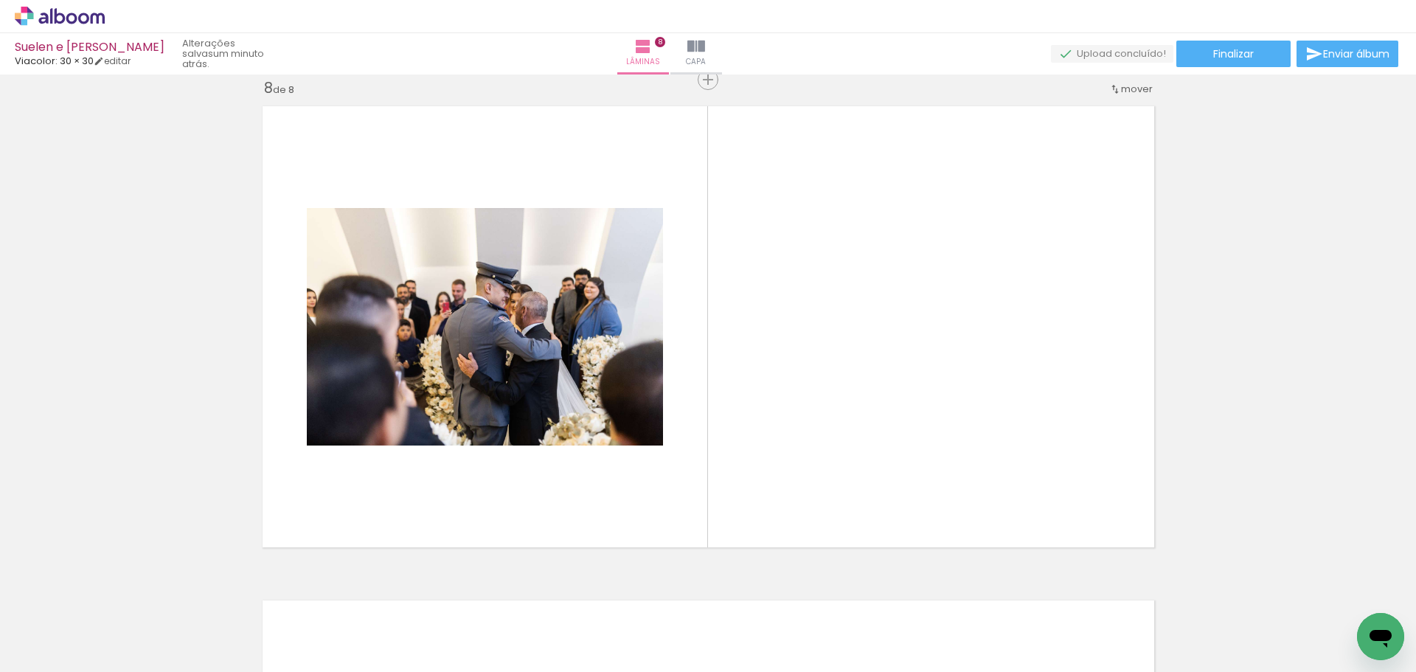
scroll to position [0, 408]
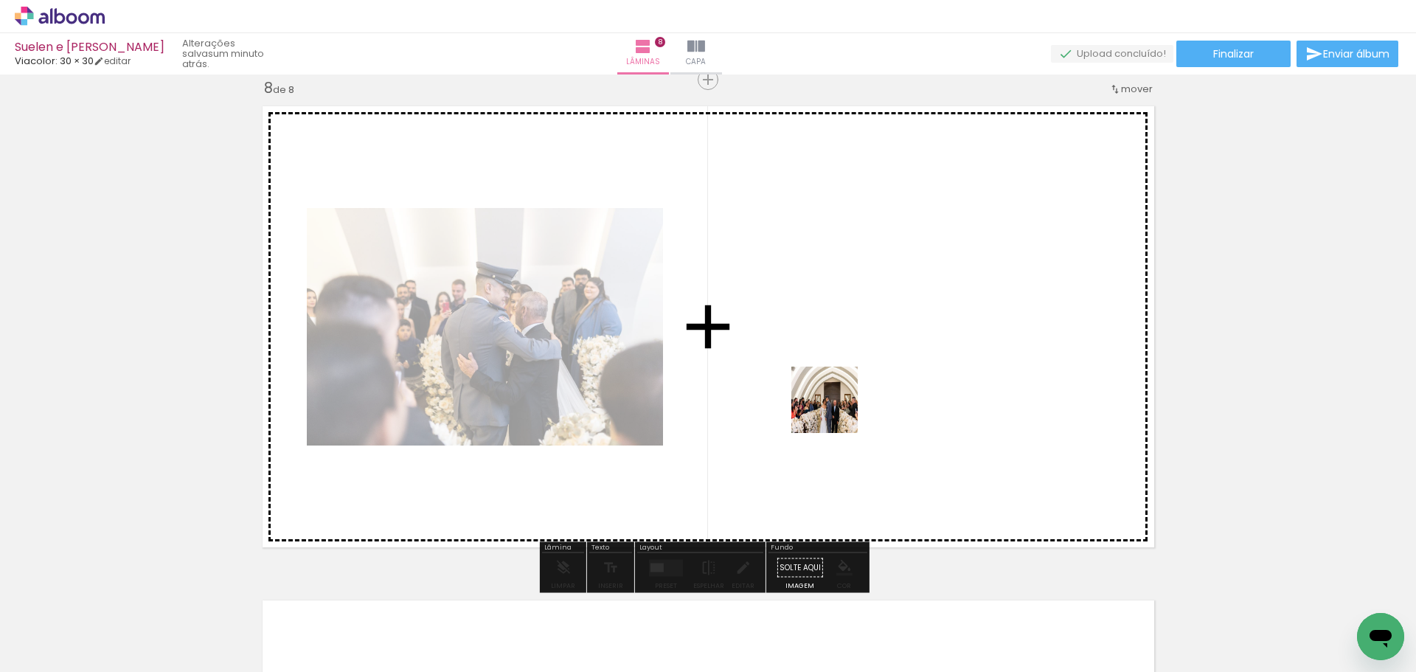
drag, startPoint x: 330, startPoint y: 632, endPoint x: 971, endPoint y: 350, distance: 699.8
click at [971, 350] on quentale-workspace at bounding box center [708, 336] width 1416 height 672
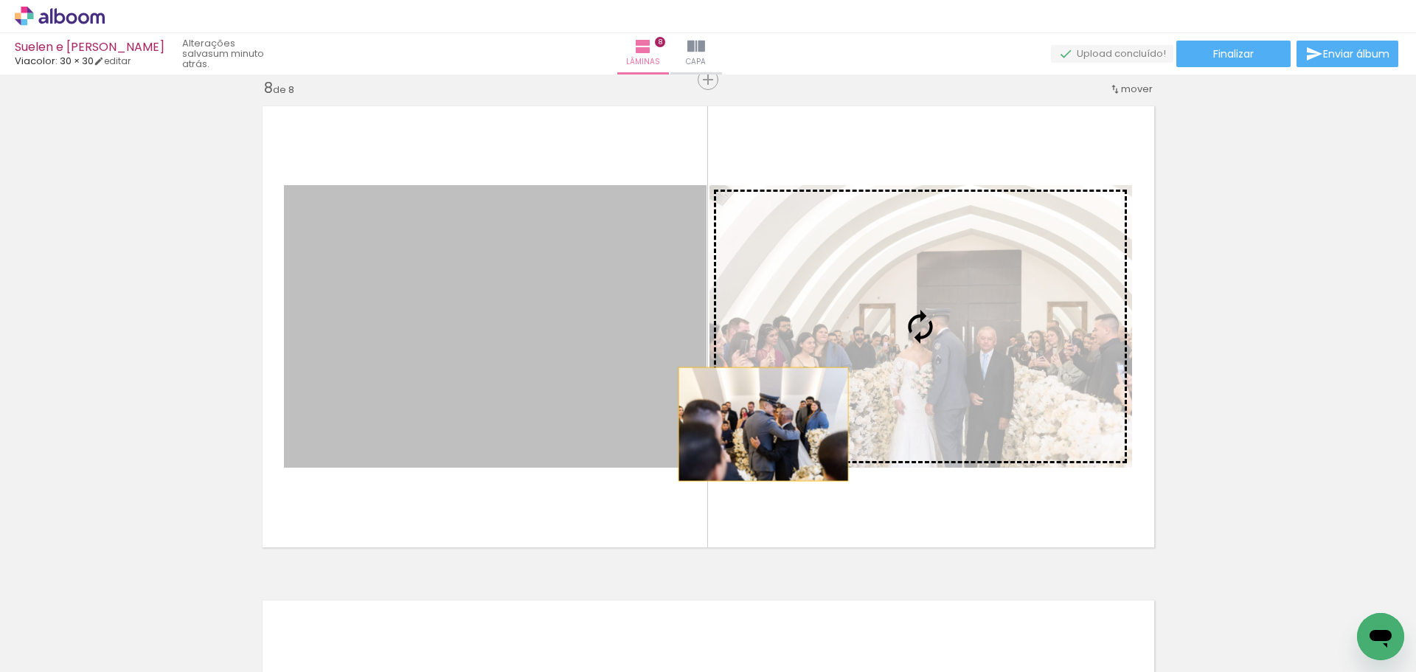
drag, startPoint x: 640, startPoint y: 434, endPoint x: 850, endPoint y: 420, distance: 210.0
click at [0, 0] on slot at bounding box center [0, 0] width 0 height 0
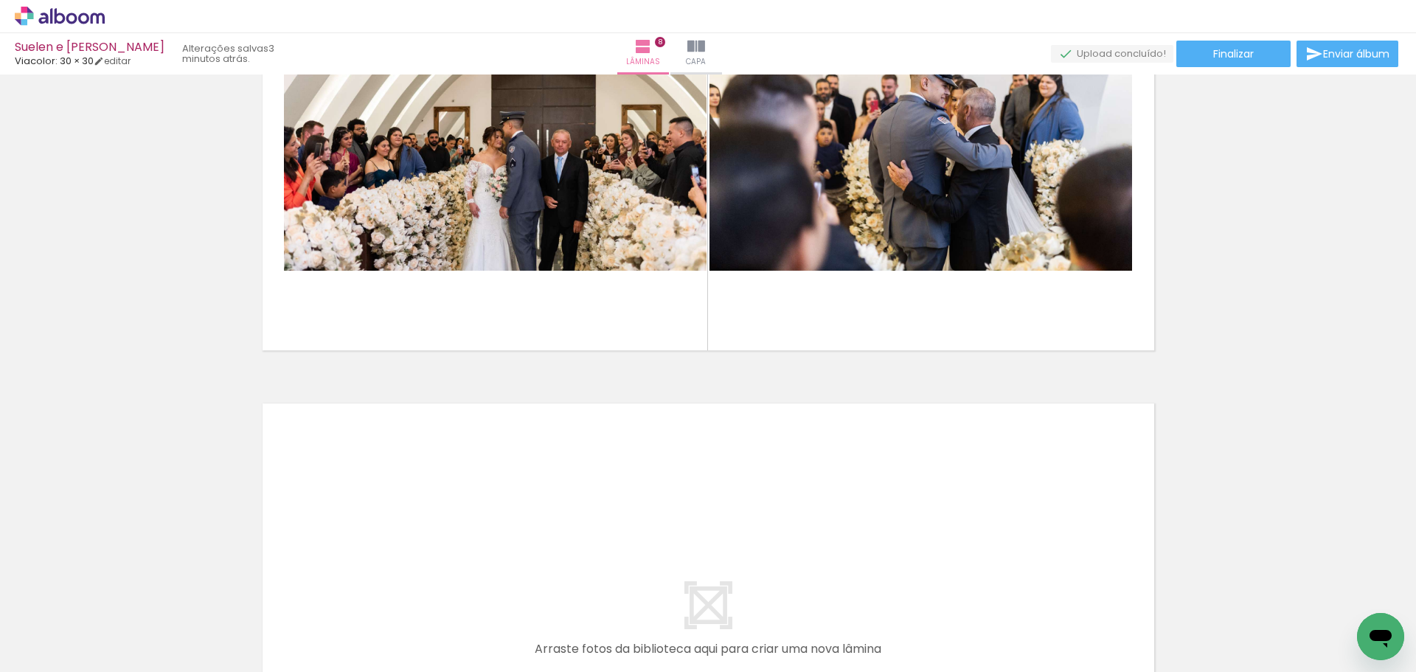
scroll to position [0, 2378]
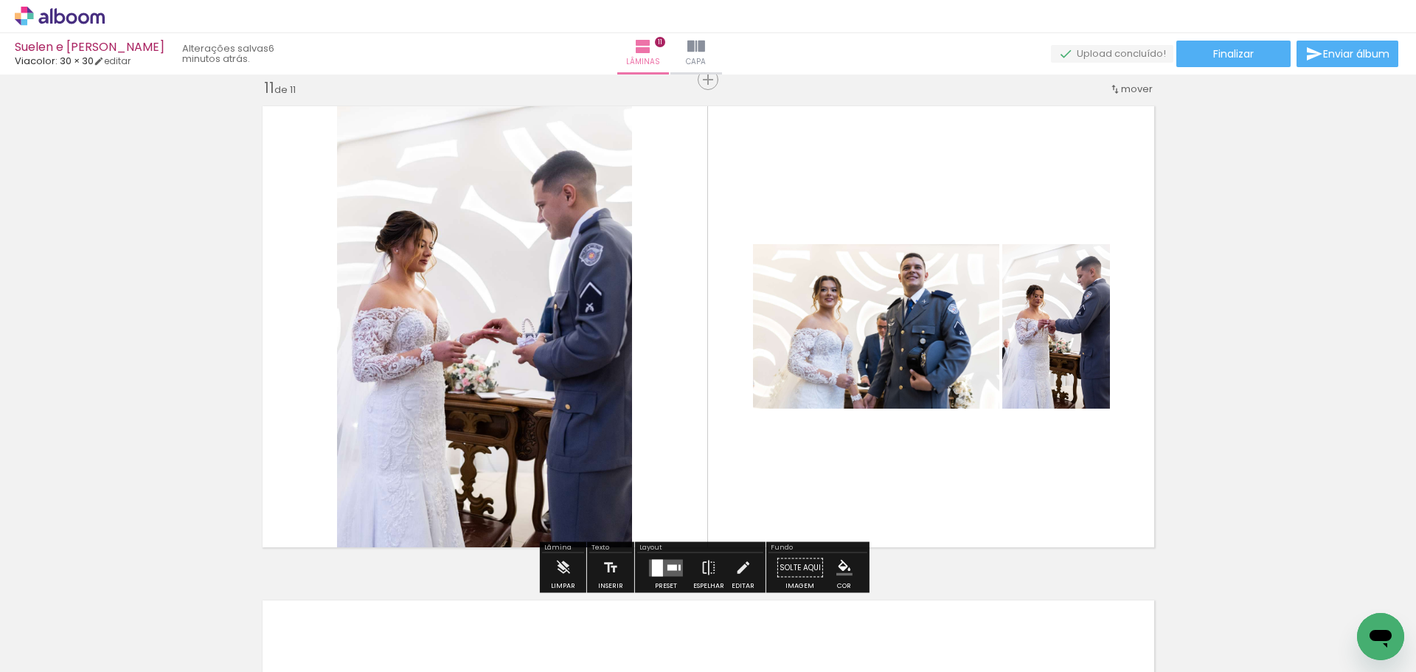
scroll to position [0, 514]
